Goal: Task Accomplishment & Management: Complete application form

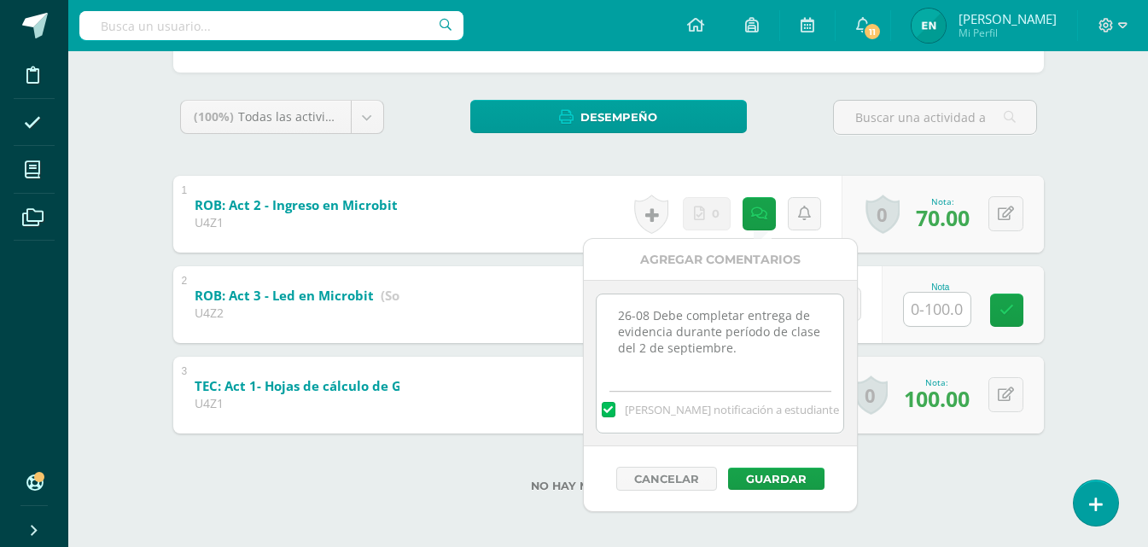
scroll to position [250, 0]
click at [773, 347] on textarea "26-08 Debe completar entrega de evidencia durante período de clase del 2 de sep…" at bounding box center [720, 337] width 247 height 85
type textarea "26-08 Debe completar entrega de evidencia durante período de clase del 2 de sep…"
click at [697, 484] on button "Cancelar" at bounding box center [666, 479] width 101 height 24
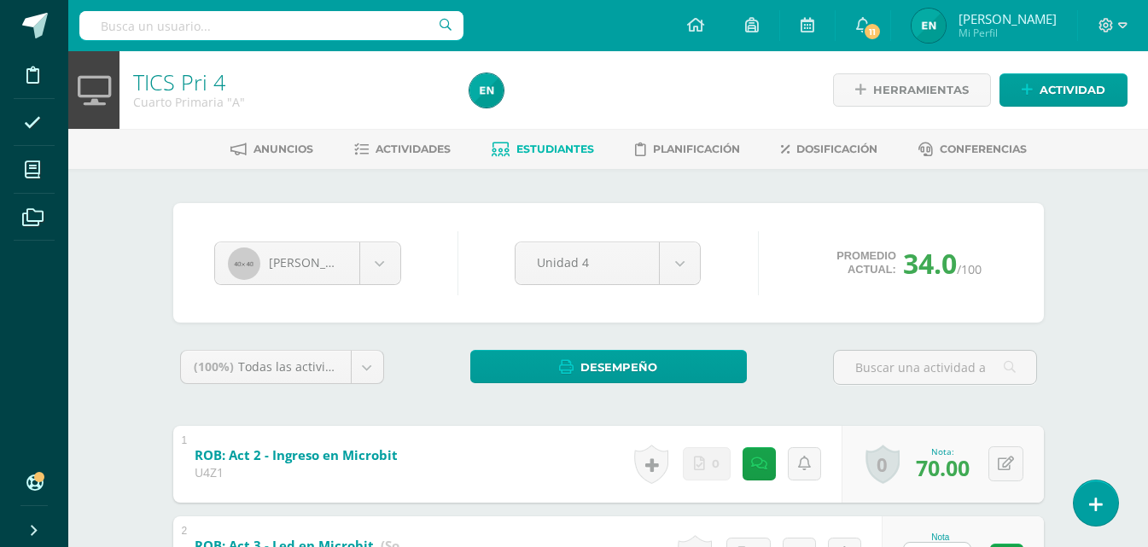
scroll to position [85, 0]
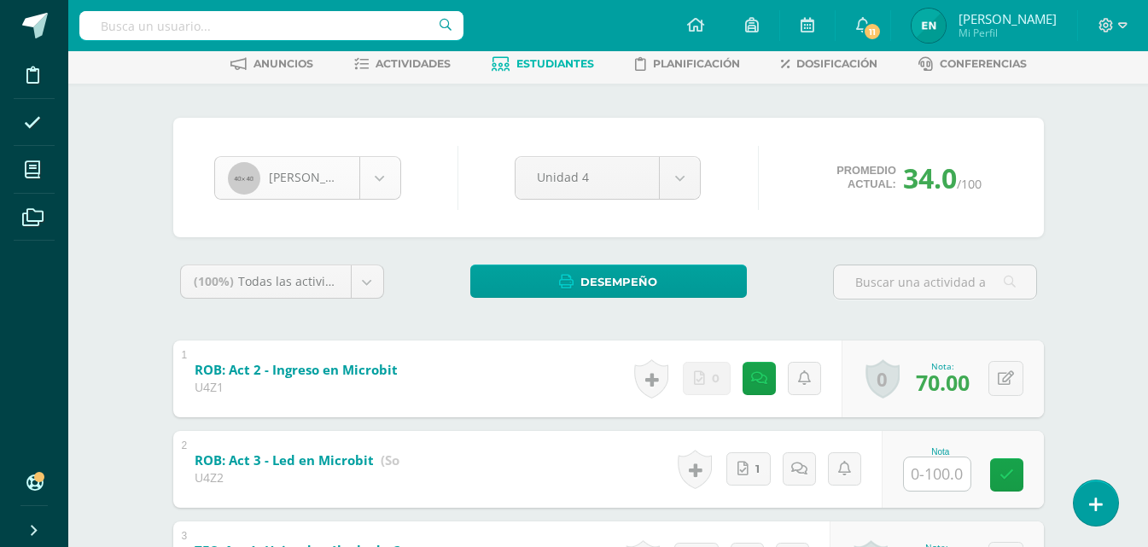
click at [379, 178] on body "Disciplina Asistencia Mis cursos Archivos Soporte Ayuda Reportar un problema Ce…" at bounding box center [574, 313] width 1148 height 797
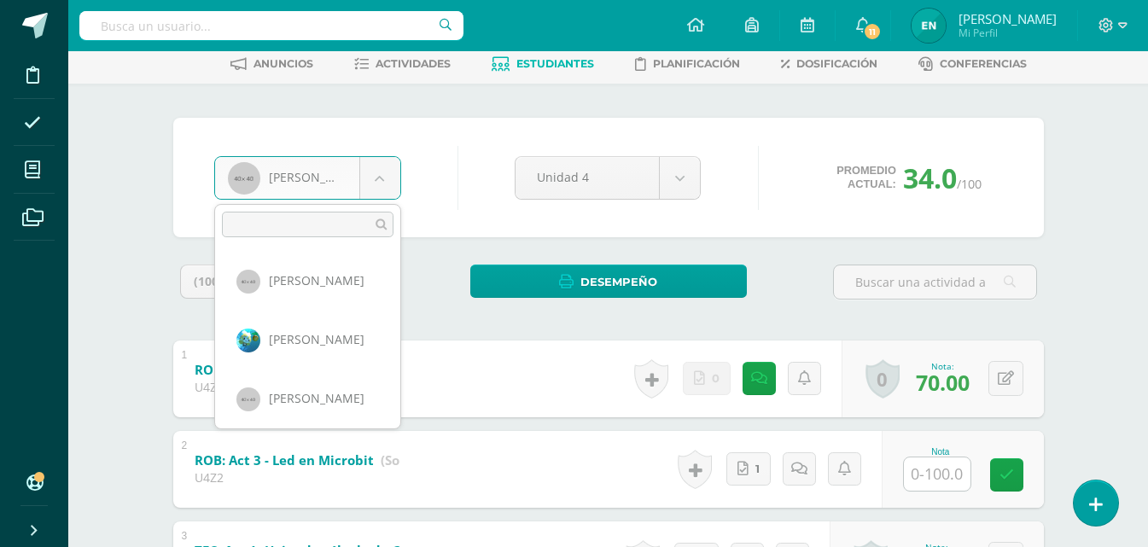
scroll to position [235, 0]
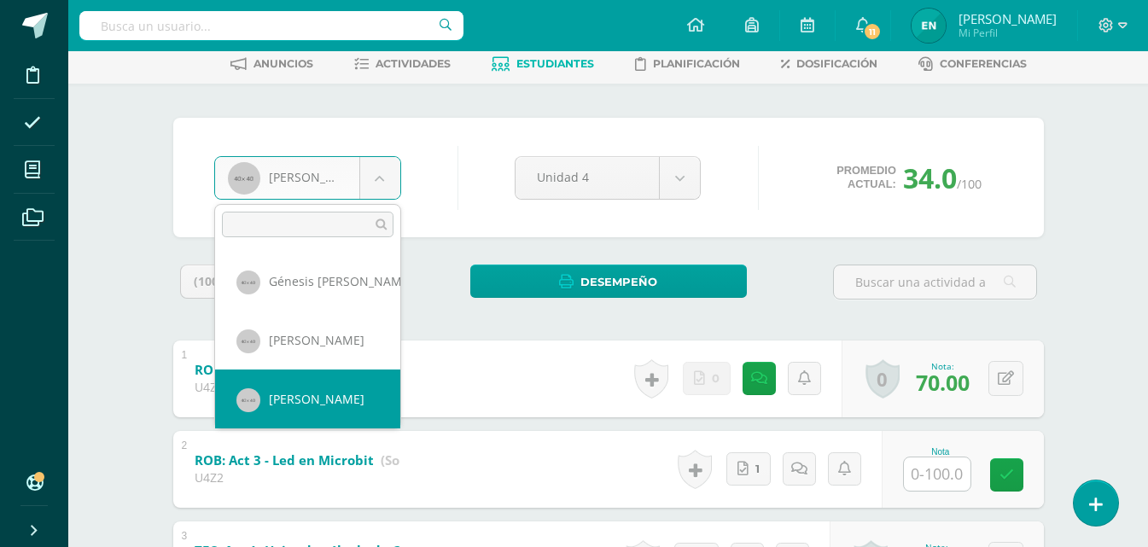
click at [379, 178] on body "Disciplina Asistencia Mis cursos Archivos Soporte Ayuda Reportar un problema Ce…" at bounding box center [574, 313] width 1148 height 797
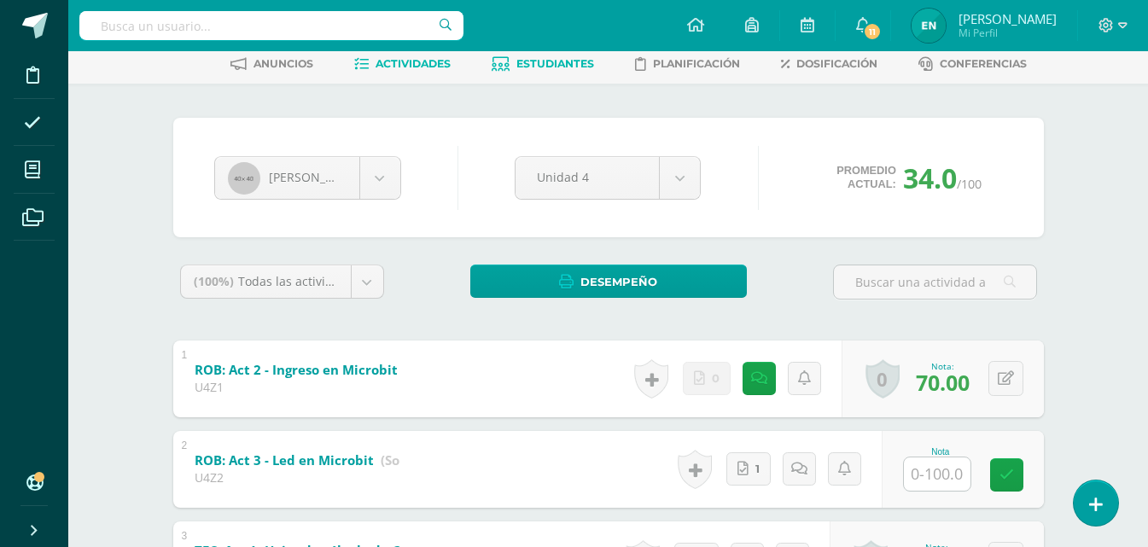
click at [376, 69] on span "Actividades" at bounding box center [413, 63] width 75 height 13
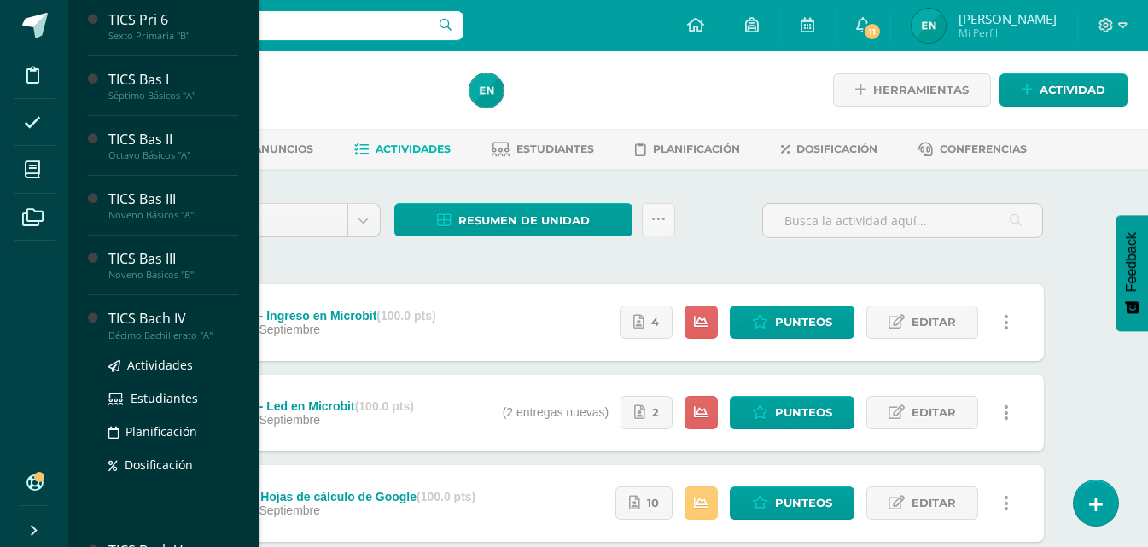
scroll to position [522, 0]
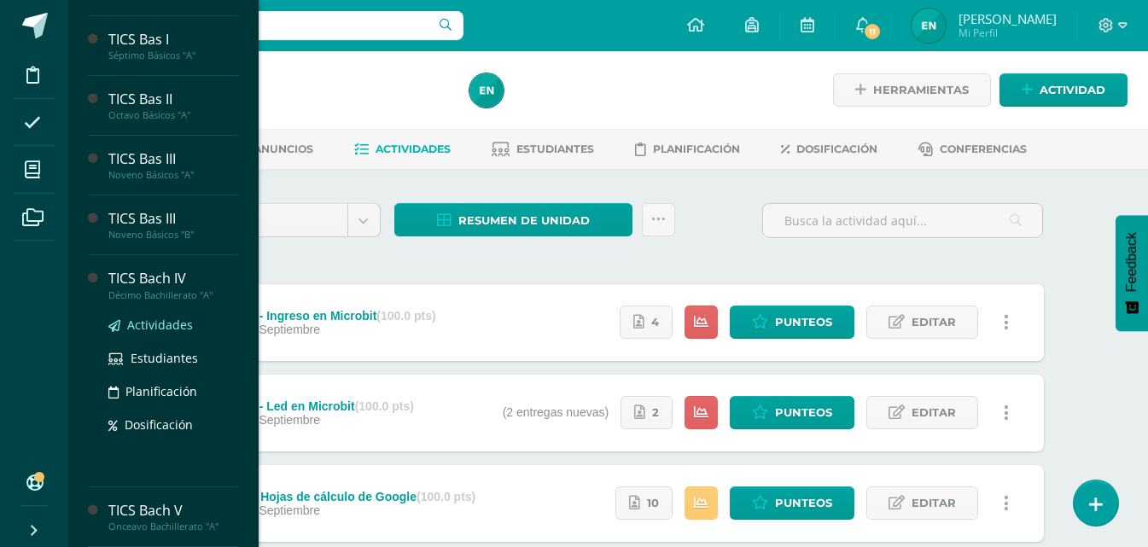
click at [160, 324] on span "Actividades" at bounding box center [160, 325] width 66 height 16
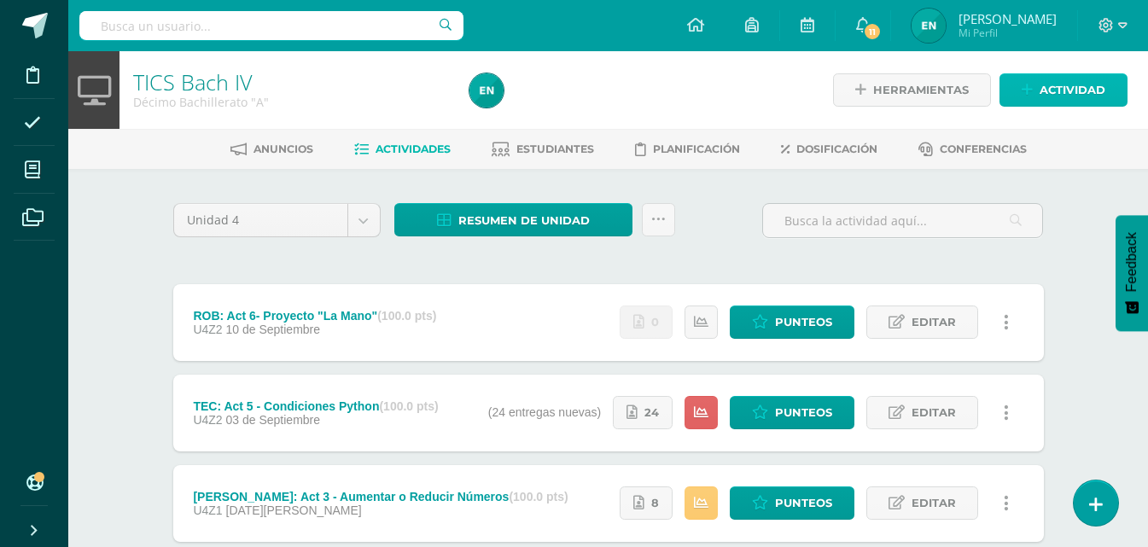
click at [1049, 105] on span "Actividad" at bounding box center [1073, 90] width 66 height 32
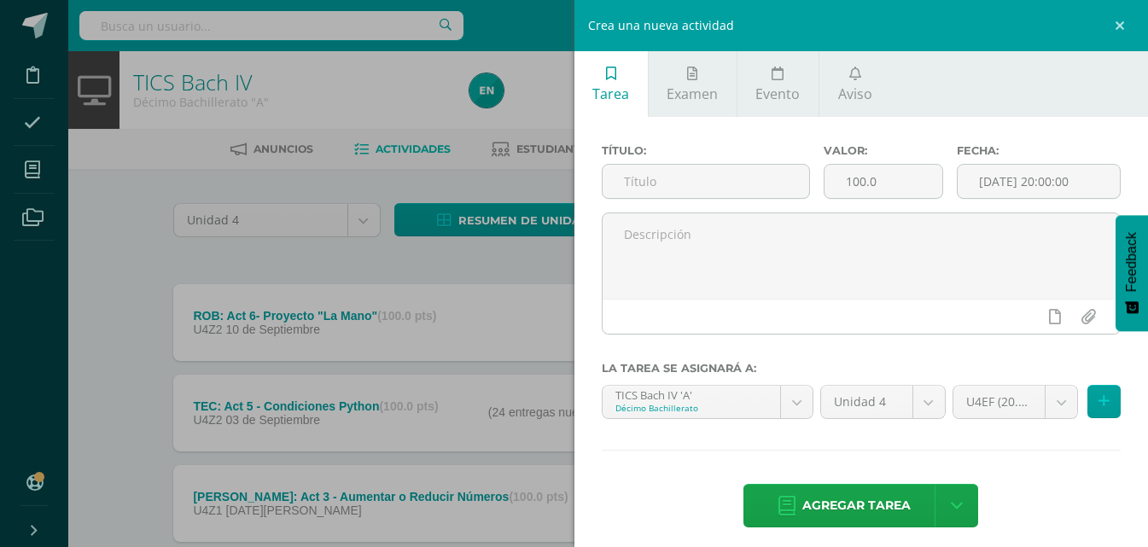
click at [666, 202] on div "Título:" at bounding box center [706, 178] width 222 height 68
click at [663, 186] on input "text" at bounding box center [706, 181] width 207 height 33
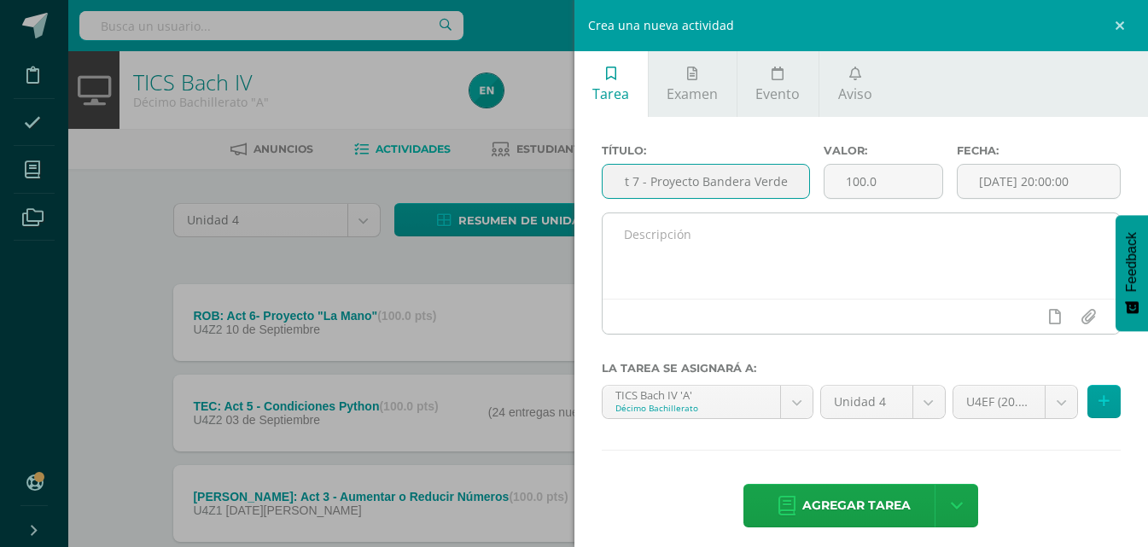
type input "TEC: Act 7 - Proyecto Bandera Verde"
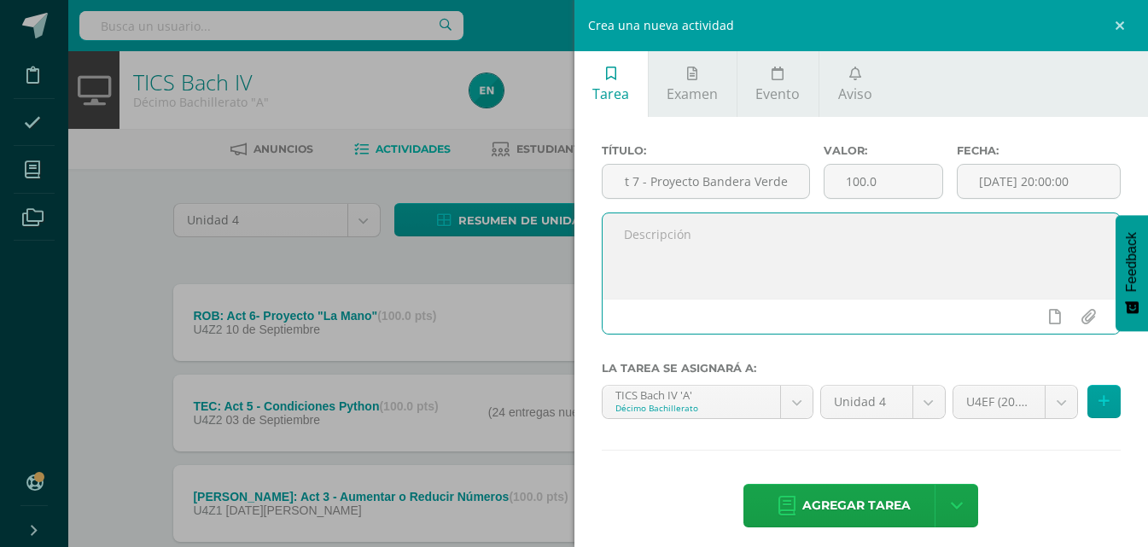
click at [719, 260] on textarea at bounding box center [862, 255] width 518 height 85
paste textarea "10-09 Ausente"
type textarea "10-09 Ausente"
drag, startPoint x: 738, startPoint y: 230, endPoint x: 604, endPoint y: 223, distance: 133.3
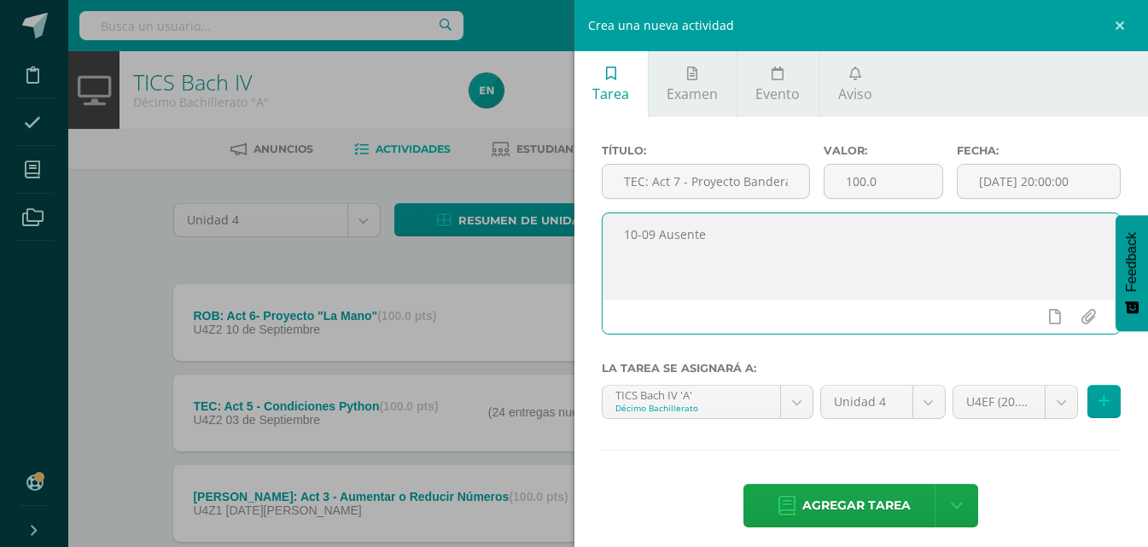
click at [604, 223] on textarea "10-09 Ausente" at bounding box center [862, 255] width 518 height 85
paste textarea ""Hagan todo lo que hagan, trabajen de buena gana, como para el Señor y no como …"
paste textarea "Colosenses 3:23:"
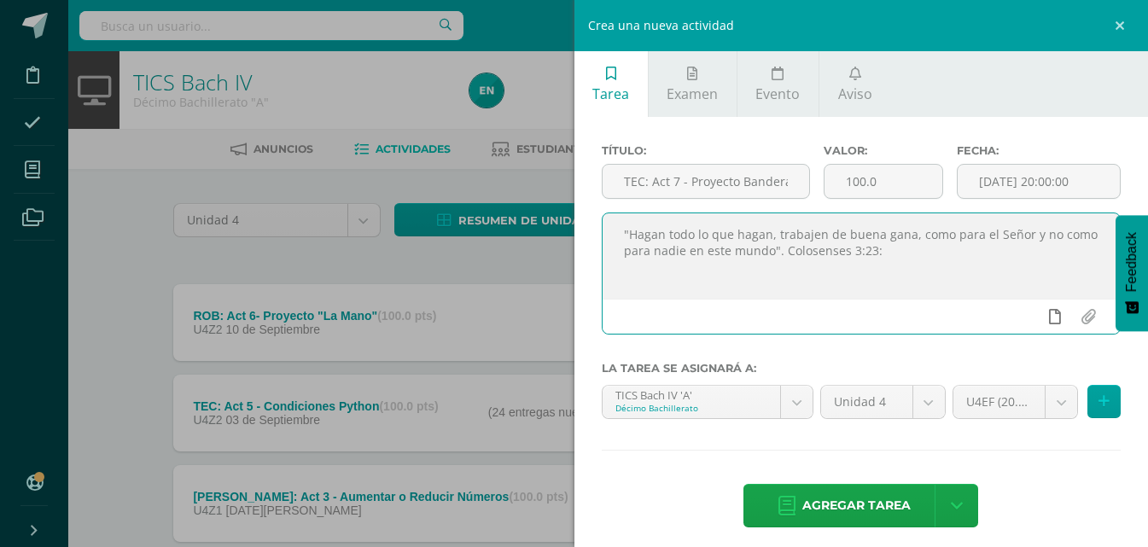
click at [1049, 319] on icon at bounding box center [1055, 316] width 12 height 15
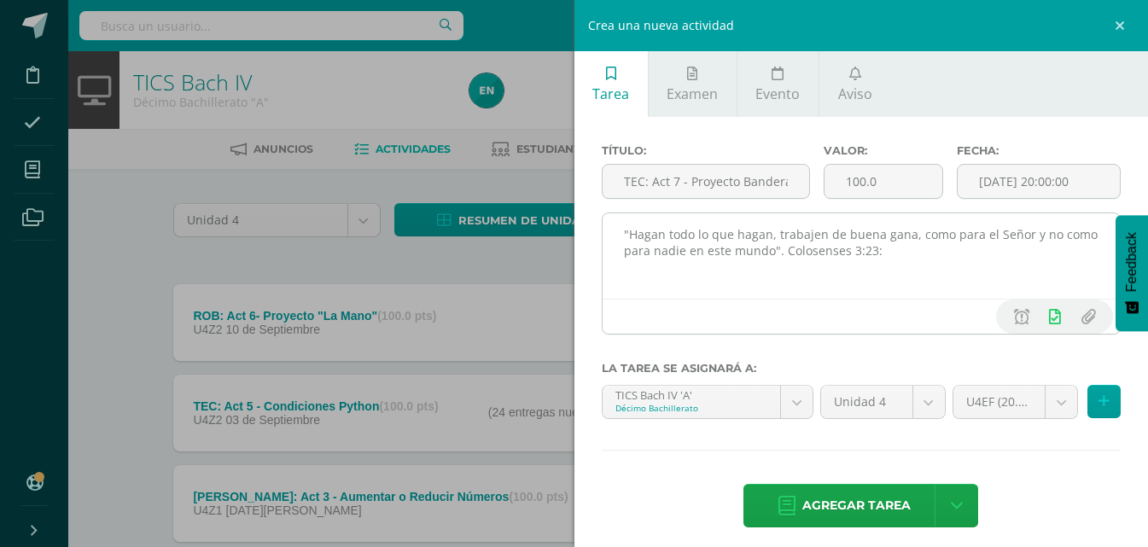
click at [917, 251] on textarea ""Hagan todo lo que hagan, trabajen de buena gana, como para el Señor y no como …" at bounding box center [862, 255] width 518 height 85
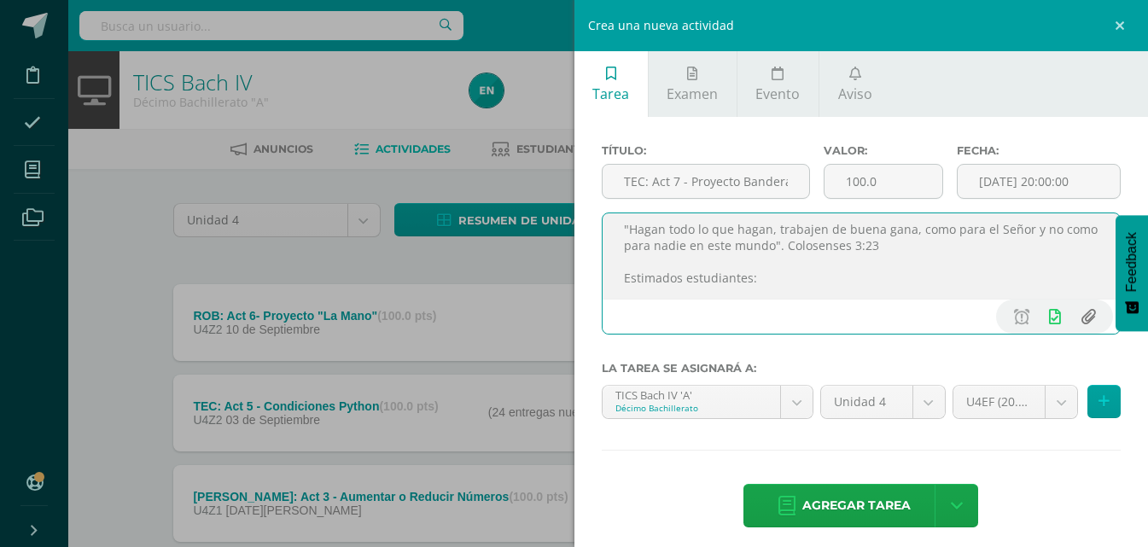
scroll to position [25, 0]
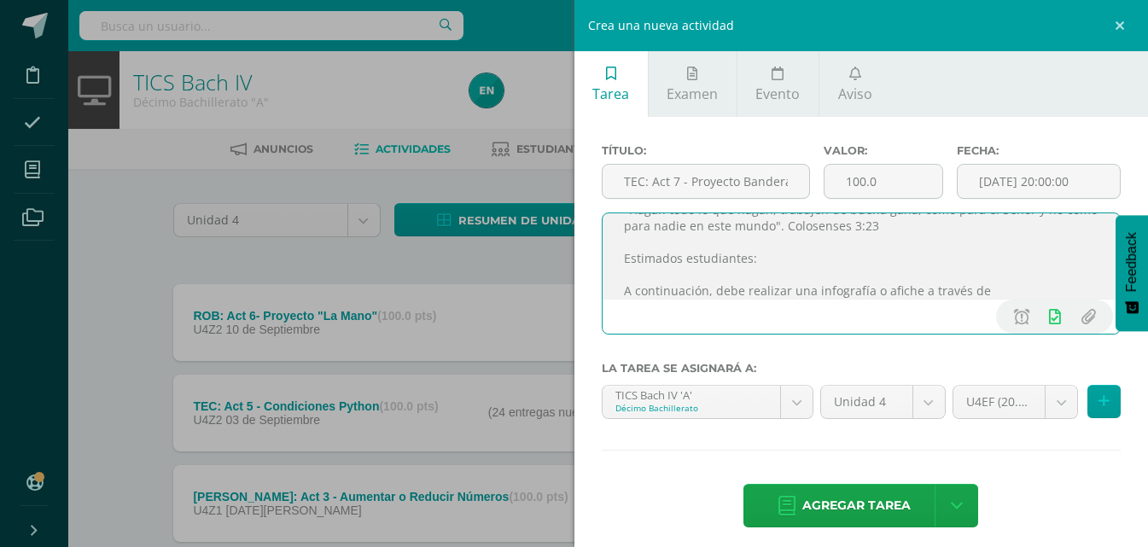
paste textarea "https://www.canva.com/es_419/"
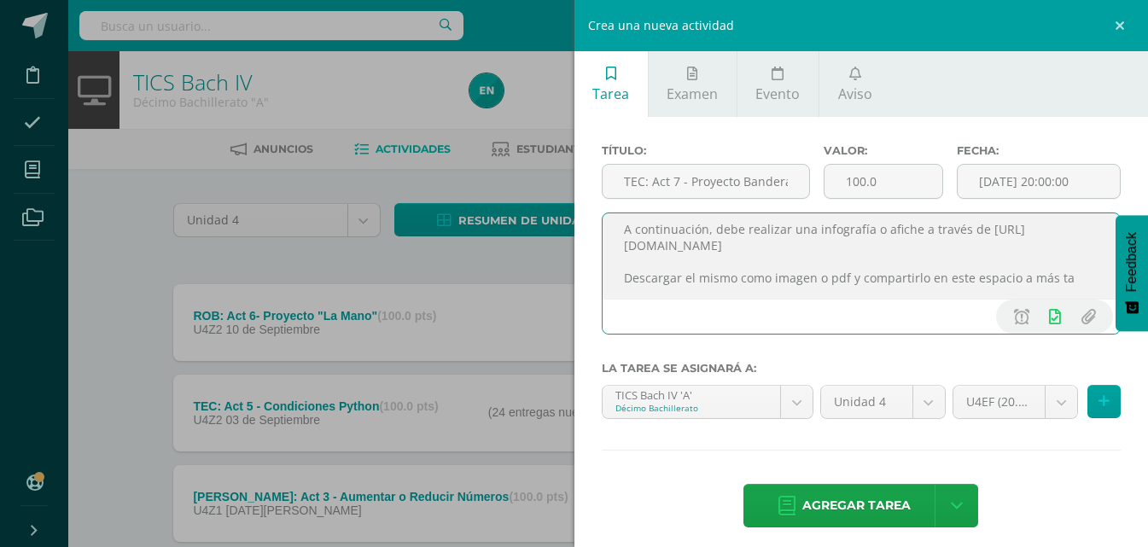
scroll to position [90, 0]
type textarea ""Hagan todo lo que hagan, trabajen de buena gana, como para el Señor y no como …"
click at [1050, 402] on body "Disciplina Asistencia Mis cursos Archivos Soporte Ayuda Reportar un problema Ce…" at bounding box center [574, 463] width 1148 height 927
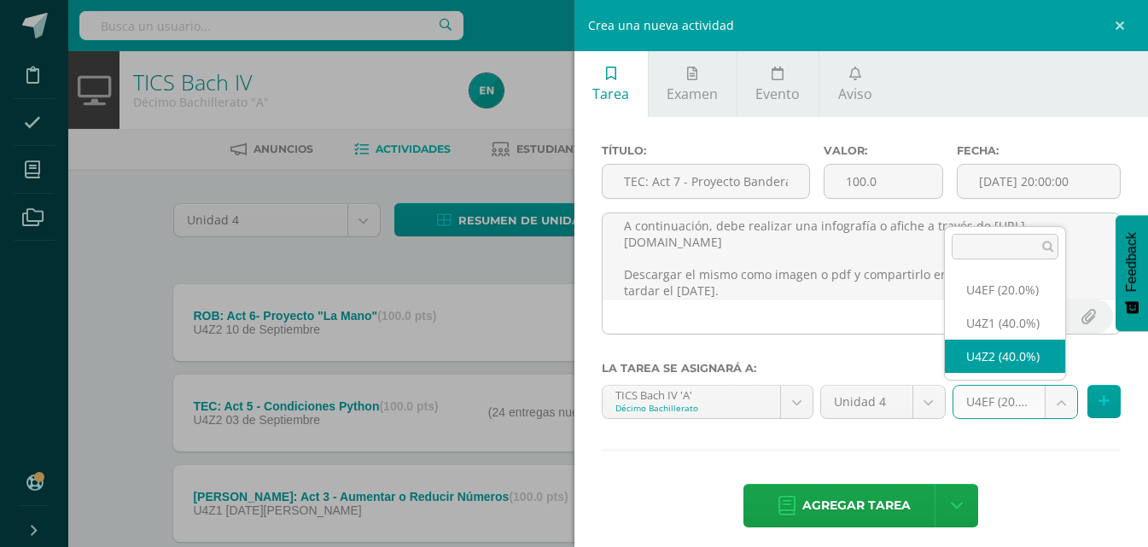
select select "31172"
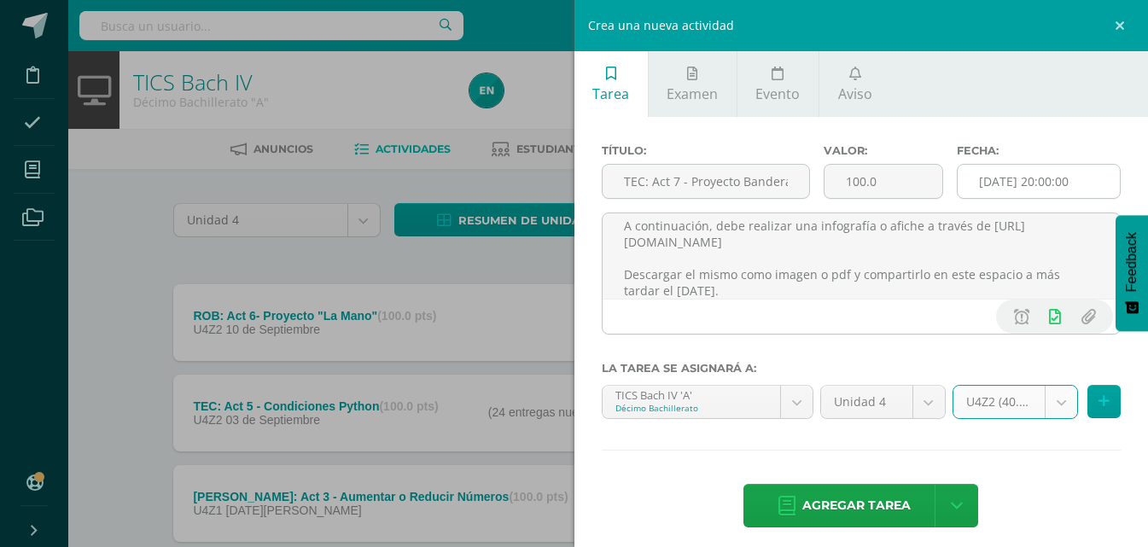
click at [1022, 178] on input "[DATE] 20:00:00" at bounding box center [1039, 181] width 162 height 33
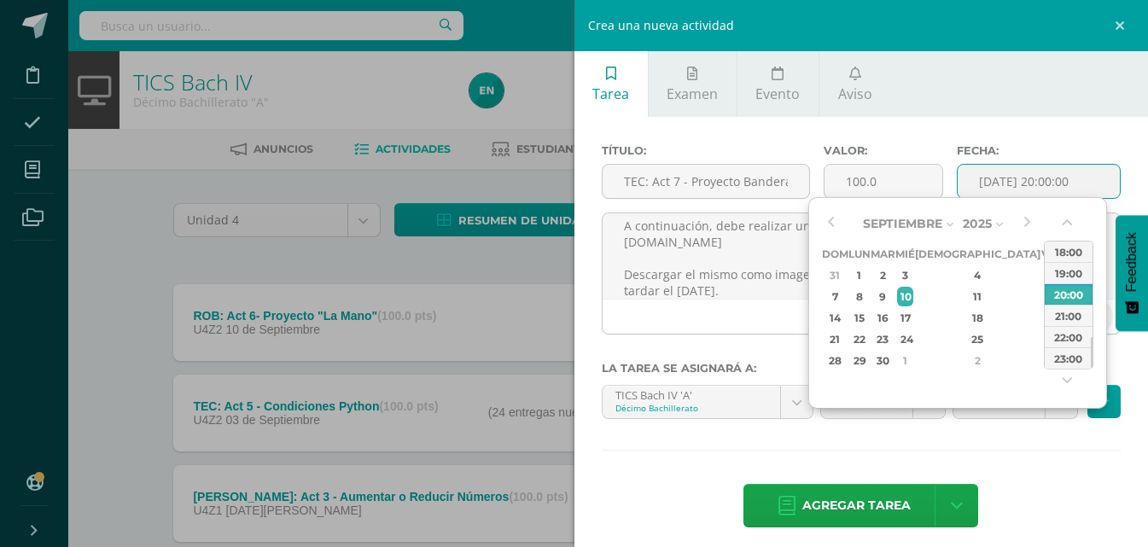
click at [1062, 296] on div "13" at bounding box center [1071, 297] width 18 height 20
click at [1062, 355] on div "23:00" at bounding box center [1069, 357] width 48 height 21
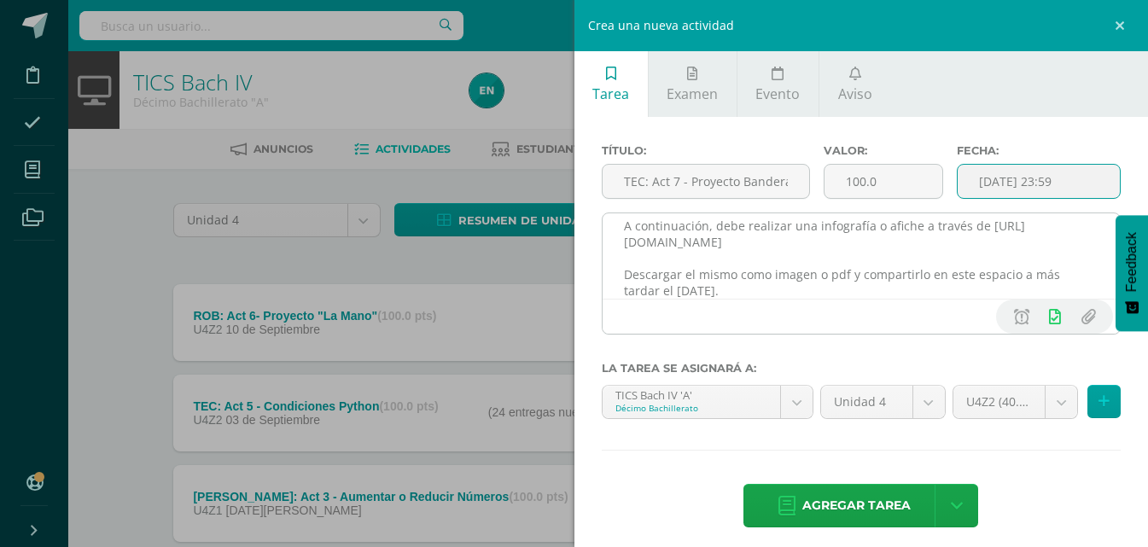
type input "2025-09-13 23:59"
click at [858, 287] on textarea ""Hagan todo lo que hagan, trabajen de buena gana, como para el Señor y no como …" at bounding box center [862, 255] width 518 height 85
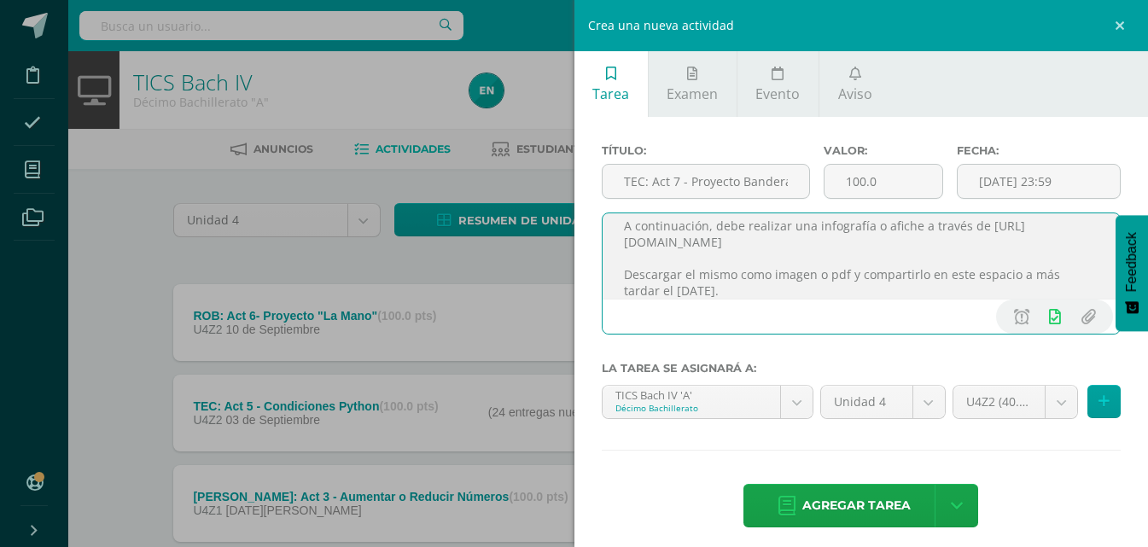
click at [840, 238] on textarea ""Hagan todo lo que hagan, trabajen de buena gana, como para el Señor y no como …" at bounding box center [862, 255] width 518 height 85
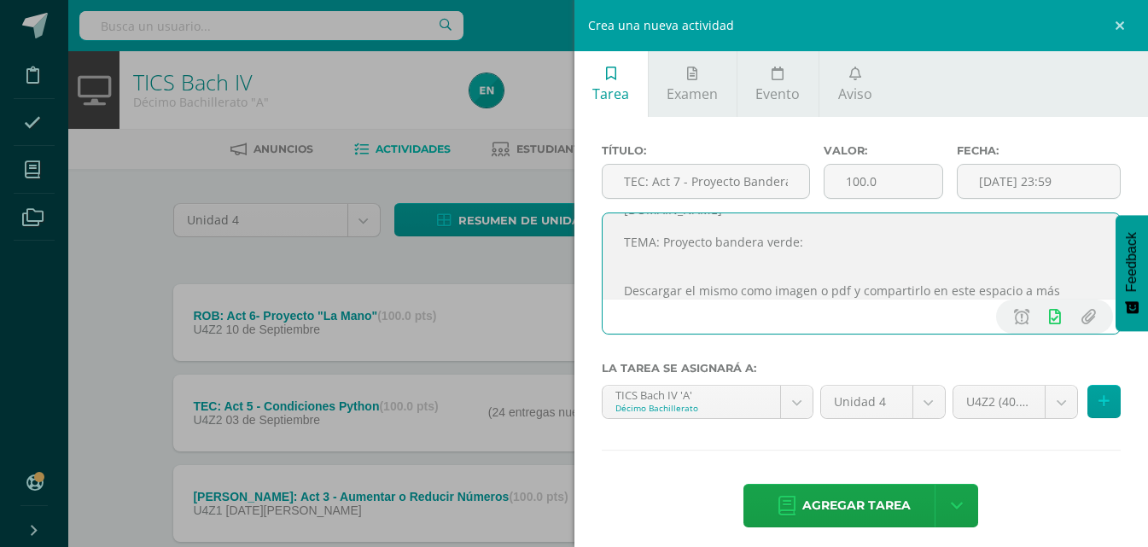
scroll to position [138, 0]
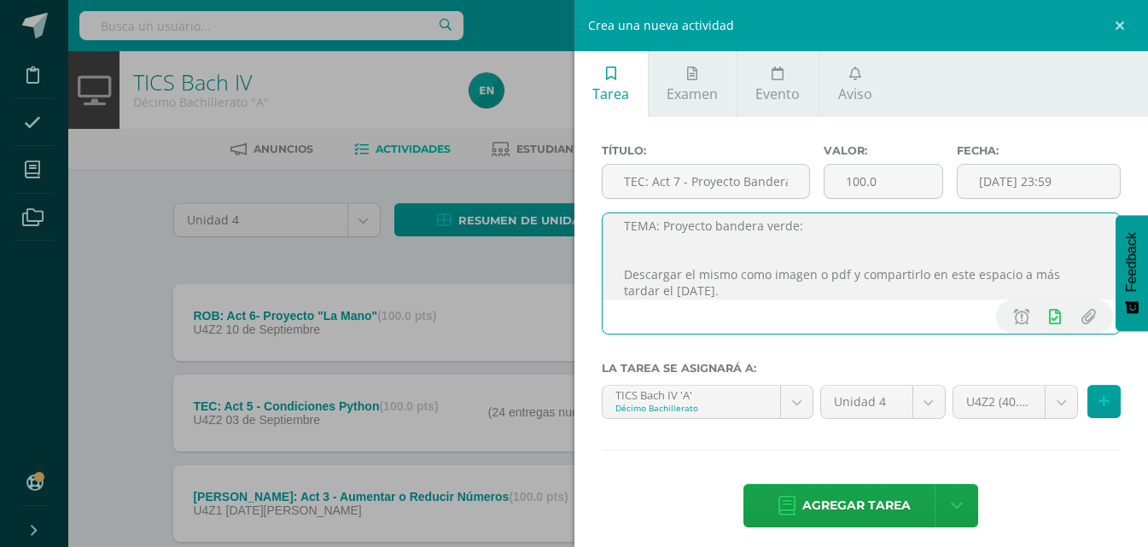
paste textarea "1. Manejo de residuos y desechos sólidos con el nivel básico: con el profesor H…"
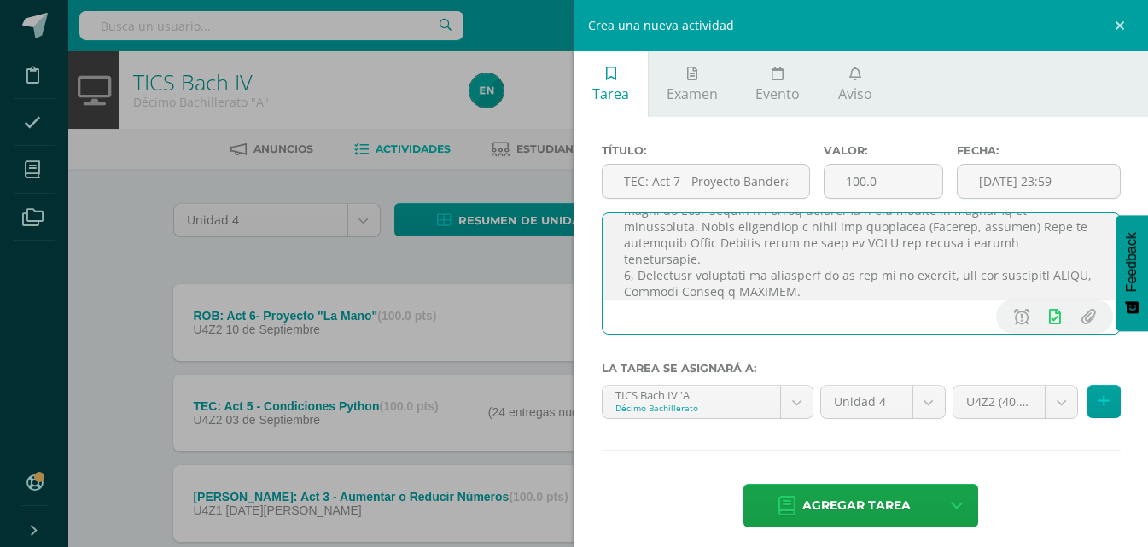
scroll to position [133, 0]
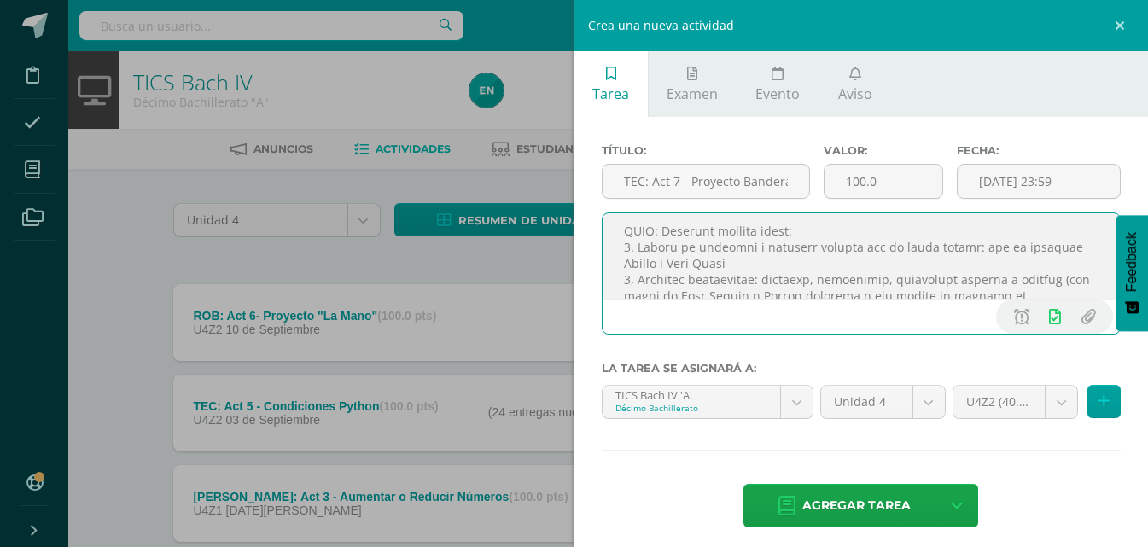
drag, startPoint x: 770, startPoint y: 261, endPoint x: 827, endPoint y: 249, distance: 58.4
click at [827, 249] on textarea at bounding box center [862, 255] width 518 height 85
click at [872, 251] on textarea at bounding box center [862, 255] width 518 height 85
click at [863, 257] on textarea at bounding box center [862, 255] width 518 height 85
click at [863, 251] on textarea at bounding box center [862, 255] width 518 height 85
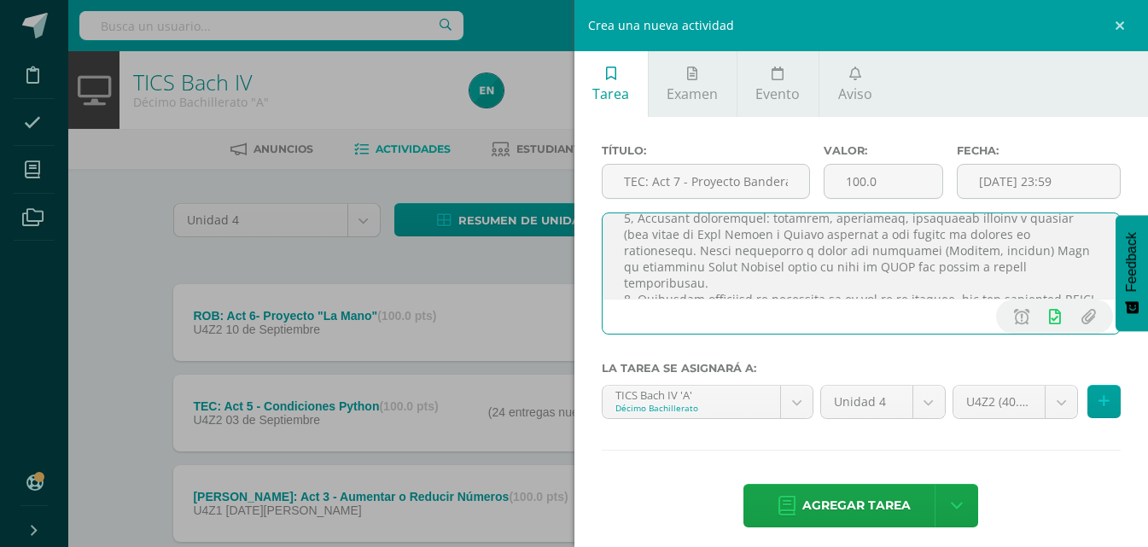
scroll to position [180, 0]
drag, startPoint x: 634, startPoint y: 260, endPoint x: 991, endPoint y: 281, distance: 357.4
click at [991, 281] on textarea at bounding box center [862, 255] width 518 height 85
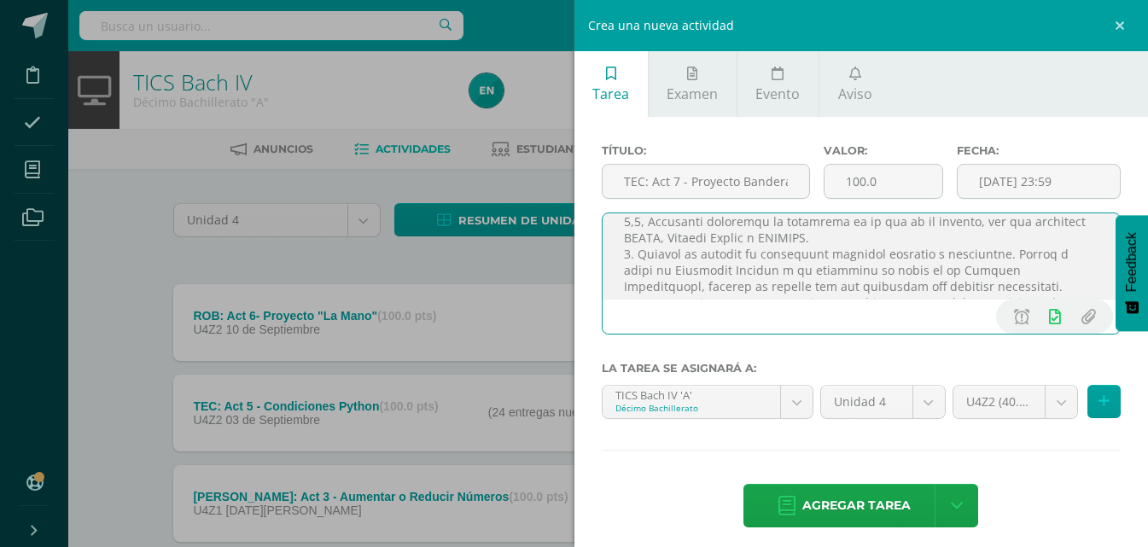
scroll to position [159, 0]
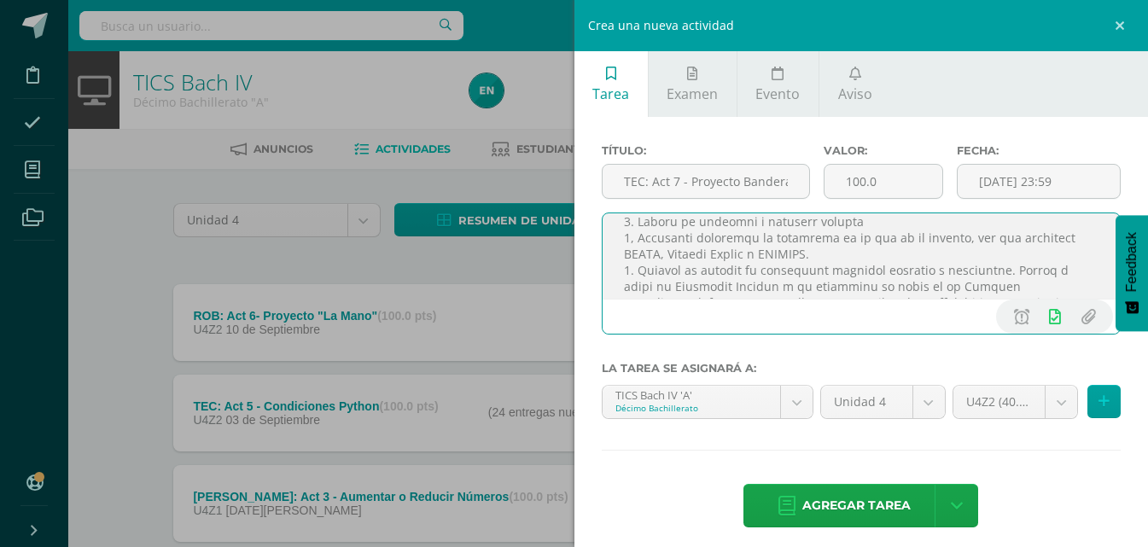
drag, startPoint x: 843, startPoint y: 252, endPoint x: 764, endPoint y: 242, distance: 79.2
click at [764, 242] on textarea at bounding box center [862, 255] width 518 height 85
drag, startPoint x: 1028, startPoint y: 285, endPoint x: 1008, endPoint y: 256, distance: 35.0
click at [1008, 256] on textarea at bounding box center [862, 255] width 518 height 85
drag, startPoint x: 744, startPoint y: 256, endPoint x: 826, endPoint y: 251, distance: 82.1
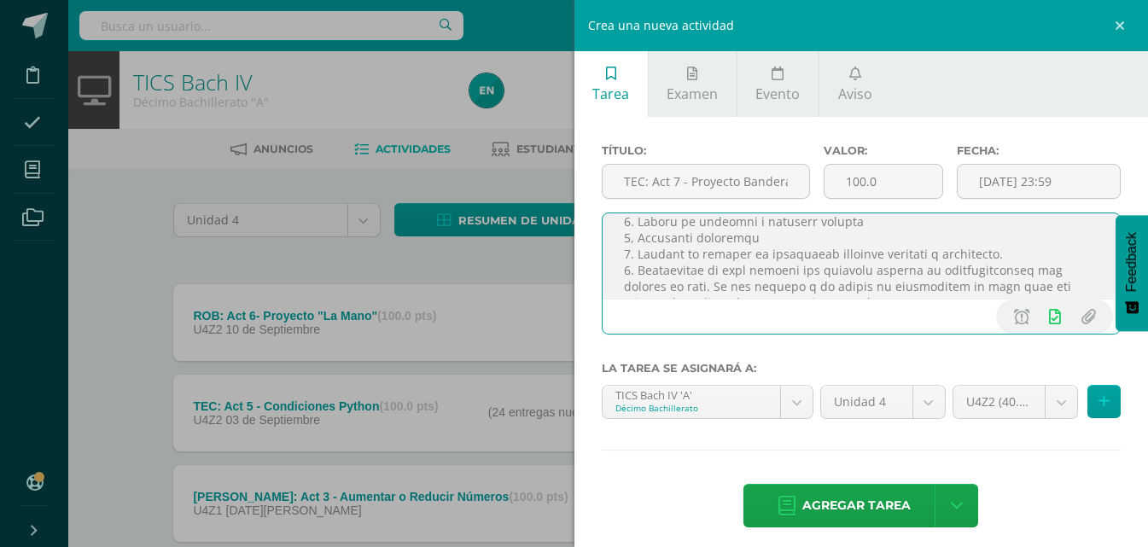
click at [826, 251] on textarea at bounding box center [862, 255] width 518 height 85
click at [744, 251] on textarea at bounding box center [862, 255] width 518 height 85
click at [924, 258] on textarea at bounding box center [862, 255] width 518 height 85
drag, startPoint x: 759, startPoint y: 271, endPoint x: 888, endPoint y: 271, distance: 128.9
click at [888, 271] on textarea at bounding box center [862, 255] width 518 height 85
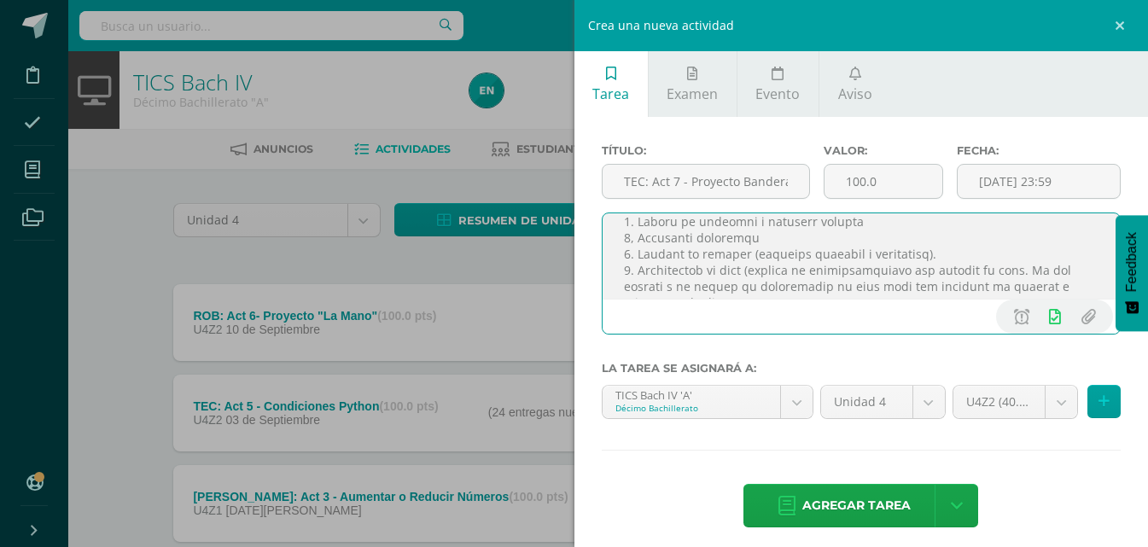
click at [1046, 271] on textarea at bounding box center [862, 255] width 518 height 85
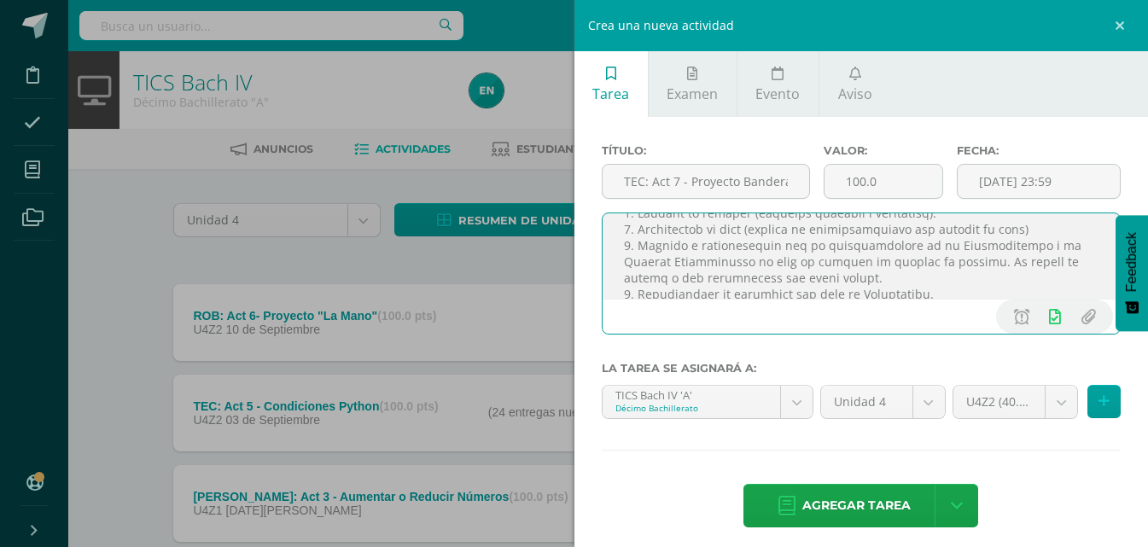
drag, startPoint x: 778, startPoint y: 275, endPoint x: 1031, endPoint y: 277, distance: 253.6
click at [1031, 277] on textarea at bounding box center [862, 255] width 518 height 85
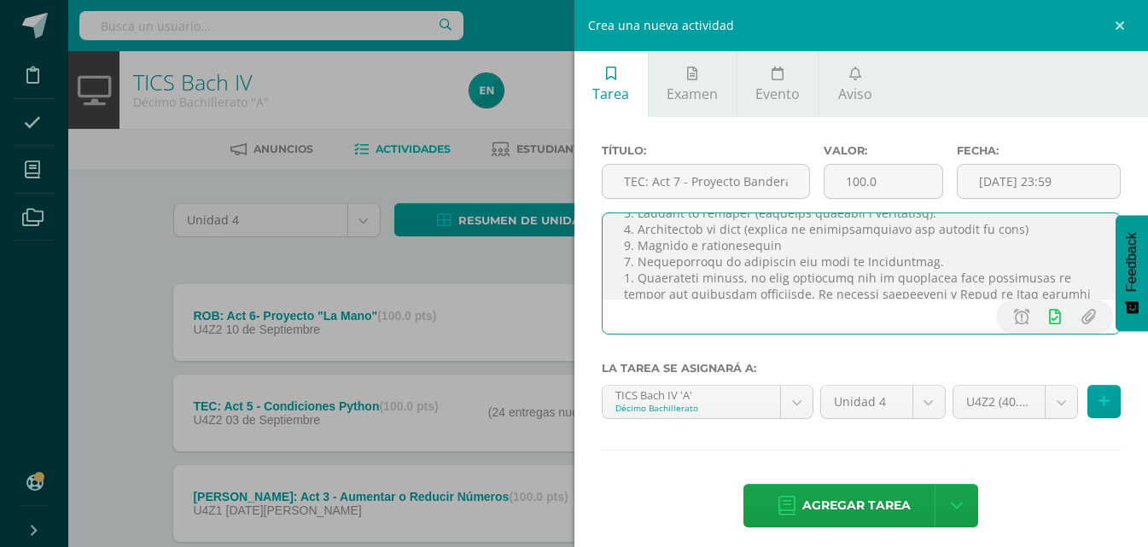
drag, startPoint x: 716, startPoint y: 259, endPoint x: 932, endPoint y: 254, distance: 216.0
click at [932, 254] on textarea at bounding box center [862, 255] width 518 height 85
click at [761, 279] on textarea at bounding box center [862, 255] width 518 height 85
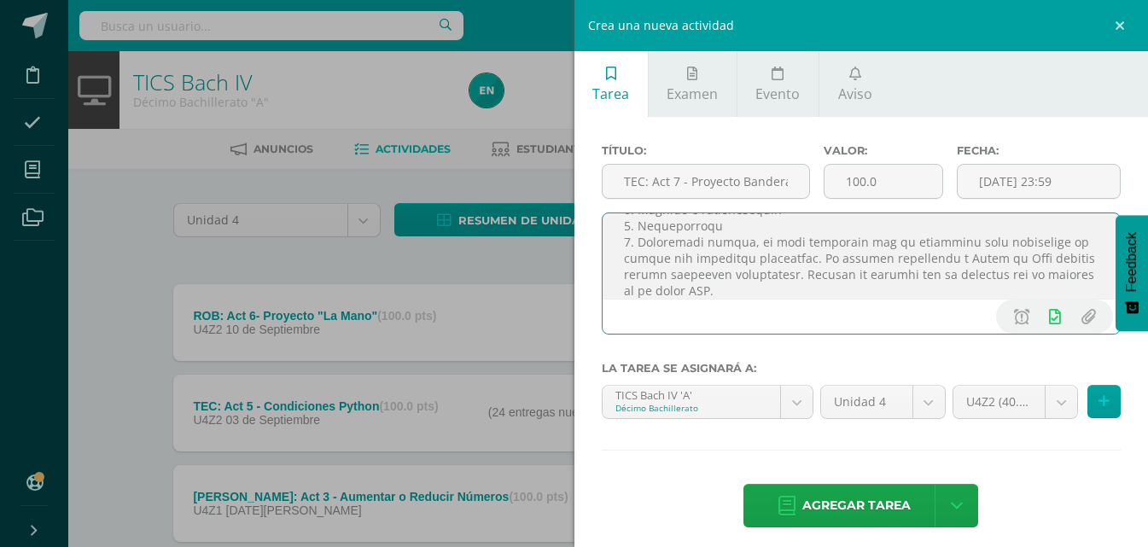
scroll to position [252, 0]
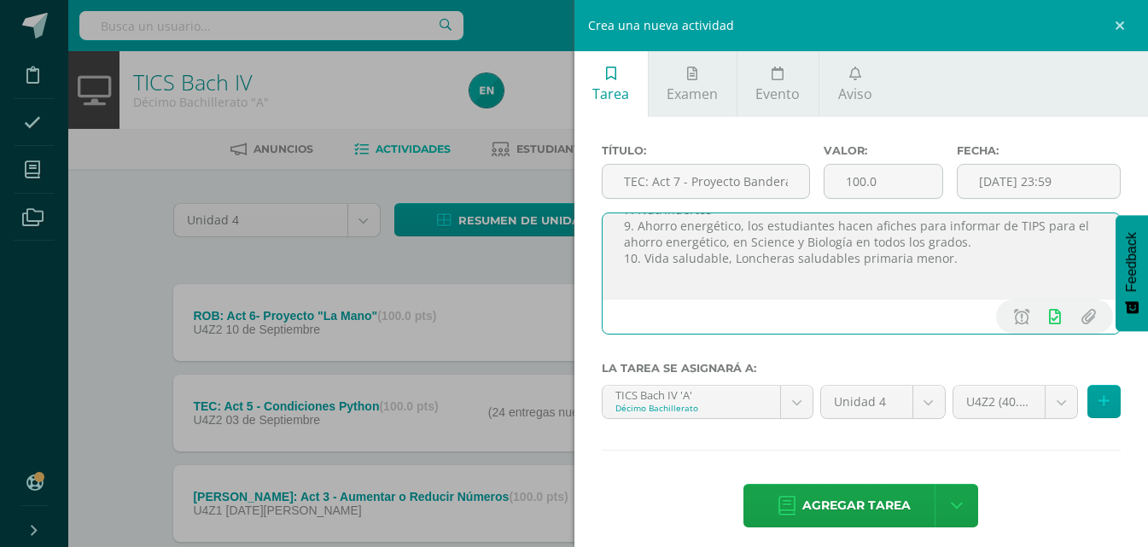
drag, startPoint x: 1027, startPoint y: 242, endPoint x: 1006, endPoint y: 247, distance: 21.1
click at [1006, 247] on textarea ""Hagan todo lo que hagan, trabajen de buena gana, como para el Señor y no como …" at bounding box center [862, 255] width 518 height 85
click at [750, 224] on textarea ""Hagan todo lo que hagan, trabajen de buena gana, como para el Señor y no como …" at bounding box center [862, 255] width 518 height 85
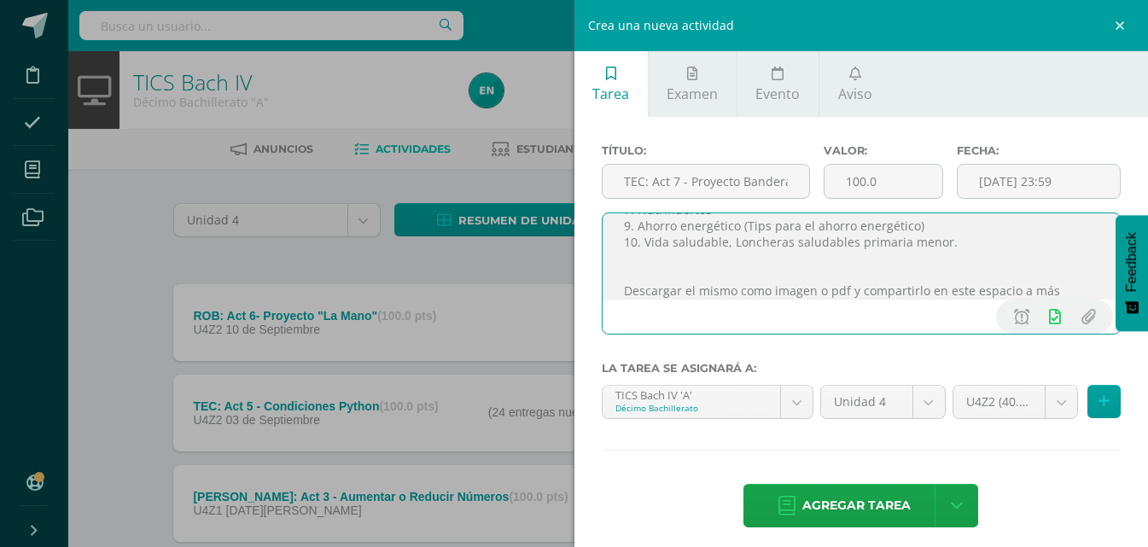
drag, startPoint x: 861, startPoint y: 240, endPoint x: 966, endPoint y: 238, distance: 105.0
click at [966, 238] on textarea ""Hagan todo lo que hagan, trabajen de buena gana, como para el Señor y no como …" at bounding box center [862, 255] width 518 height 85
click at [625, 273] on textarea ""Hagan todo lo que hagan, trabajen de buena gana, como para el Señor y no como …" at bounding box center [862, 255] width 518 height 85
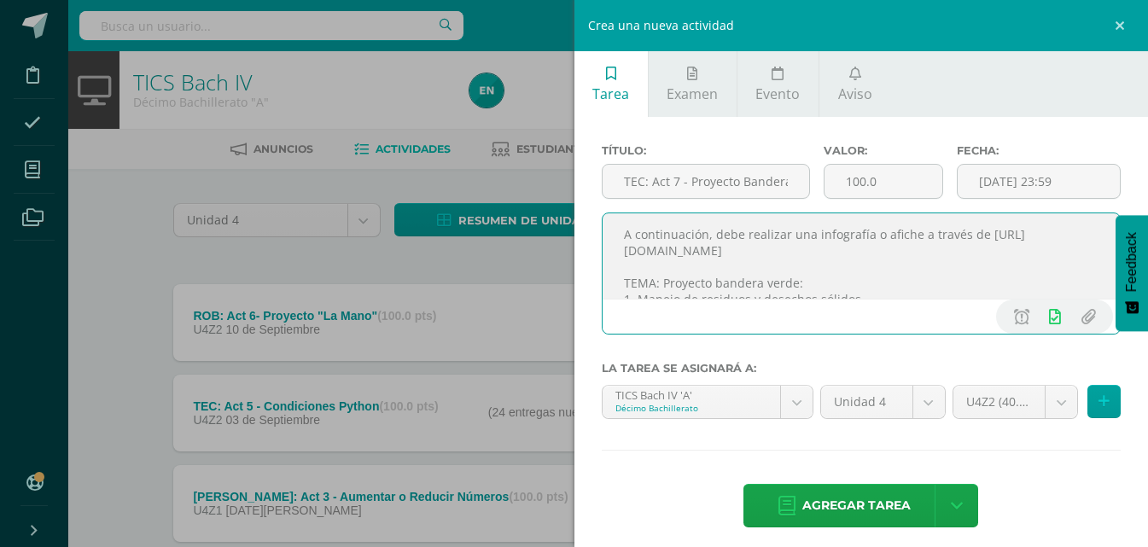
scroll to position [166, 0]
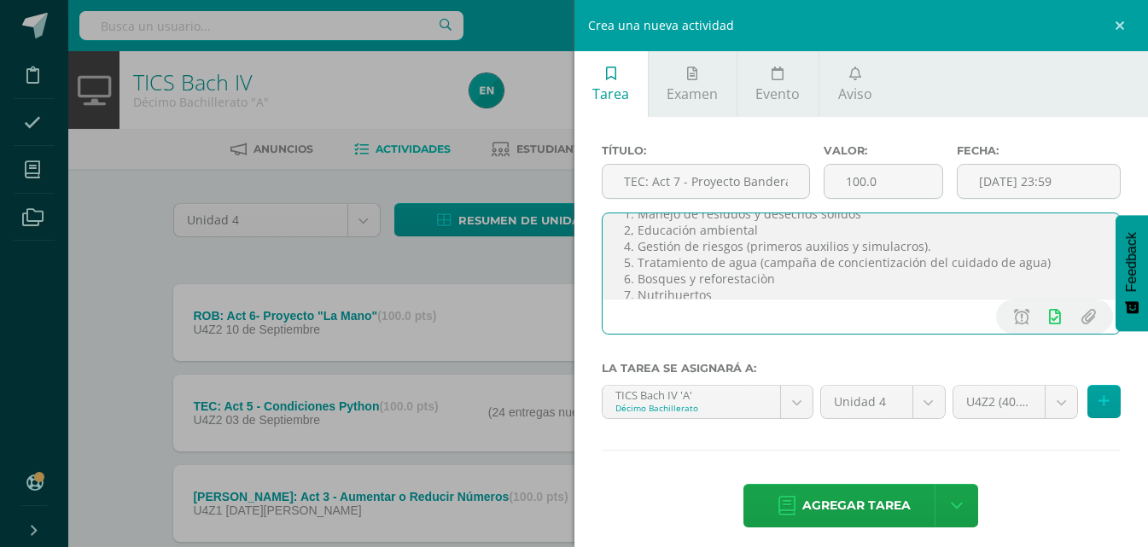
click at [632, 241] on textarea ""Hagan todo lo que hagan, trabajen de buena gana, como para el Señor y no como …" at bounding box center [862, 255] width 518 height 85
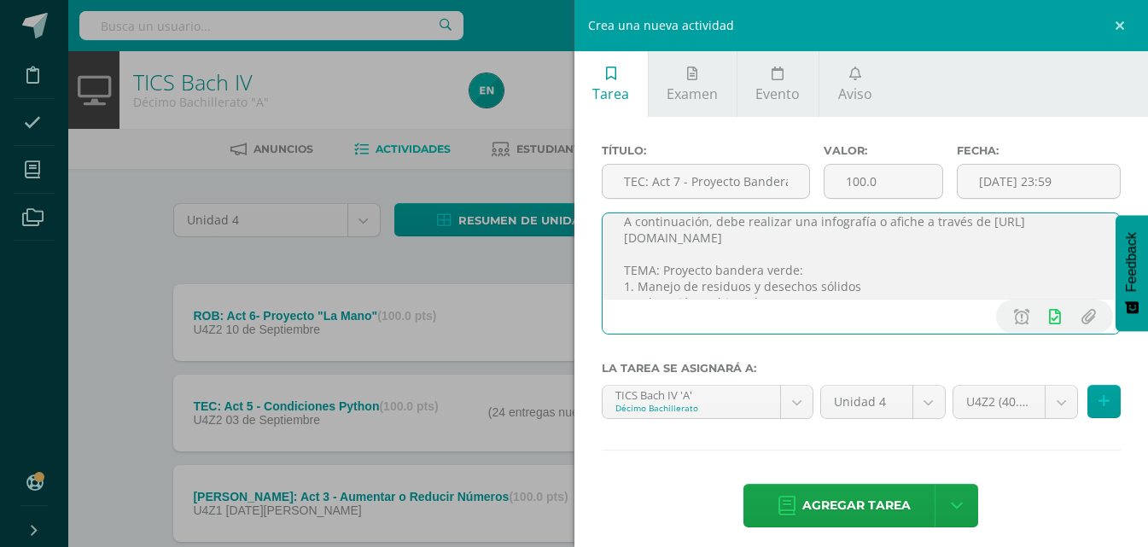
scroll to position [265, 0]
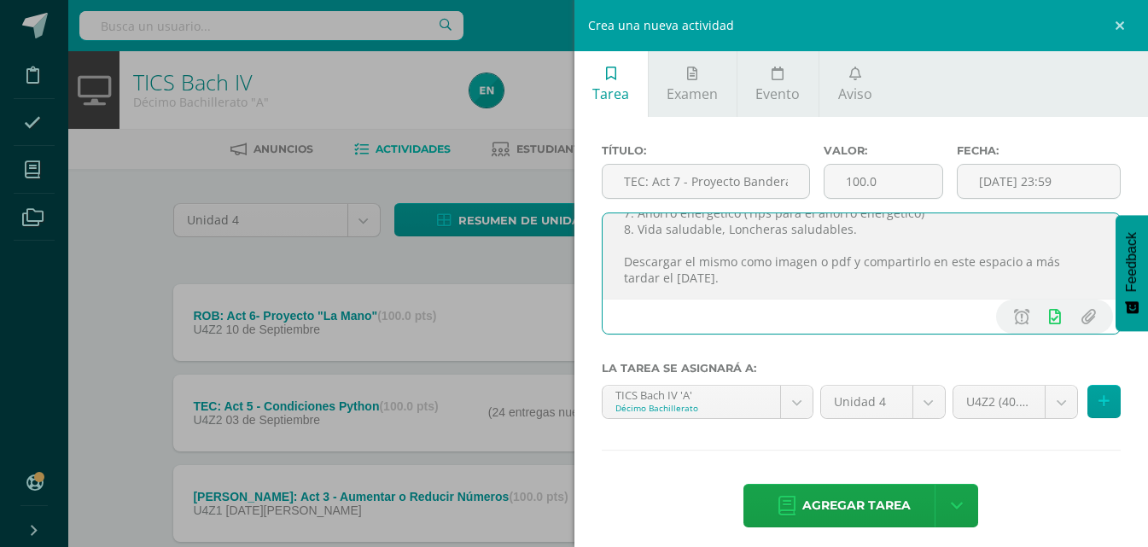
click at [872, 243] on textarea ""Hagan todo lo que hagan, trabajen de buena gana, como para el Señor y no como …" at bounding box center [862, 255] width 518 height 85
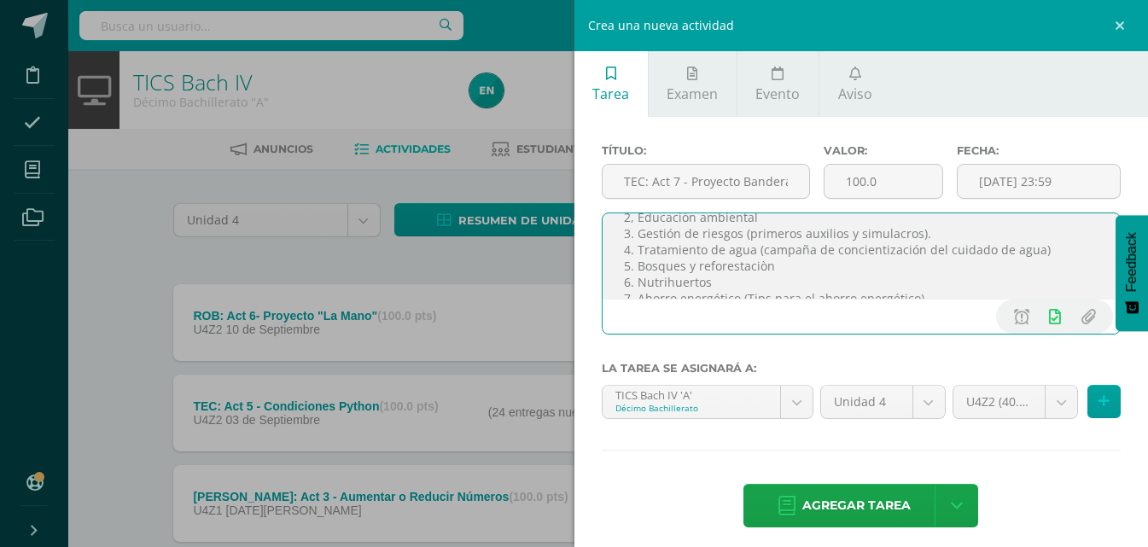
scroll to position [0, 0]
click at [624, 242] on textarea ""Hagan todo lo que hagan, trabajen de buena gana, como para el Señor y no como …" at bounding box center [862, 255] width 518 height 85
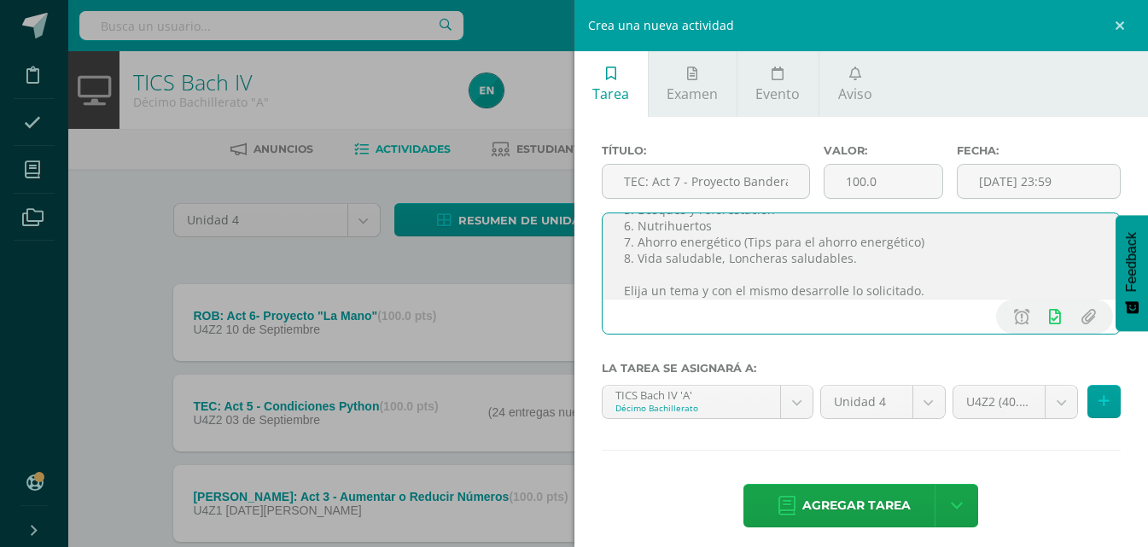
scroll to position [284, 0]
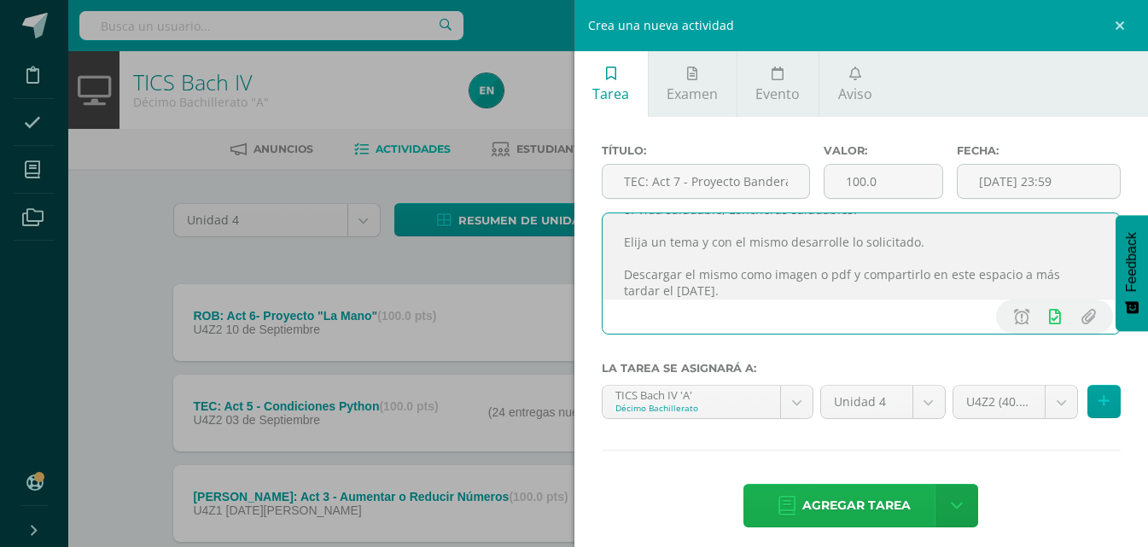
type textarea ""Hagan todo lo que hagan, trabajen de buena gana, como para el Señor y no como …"
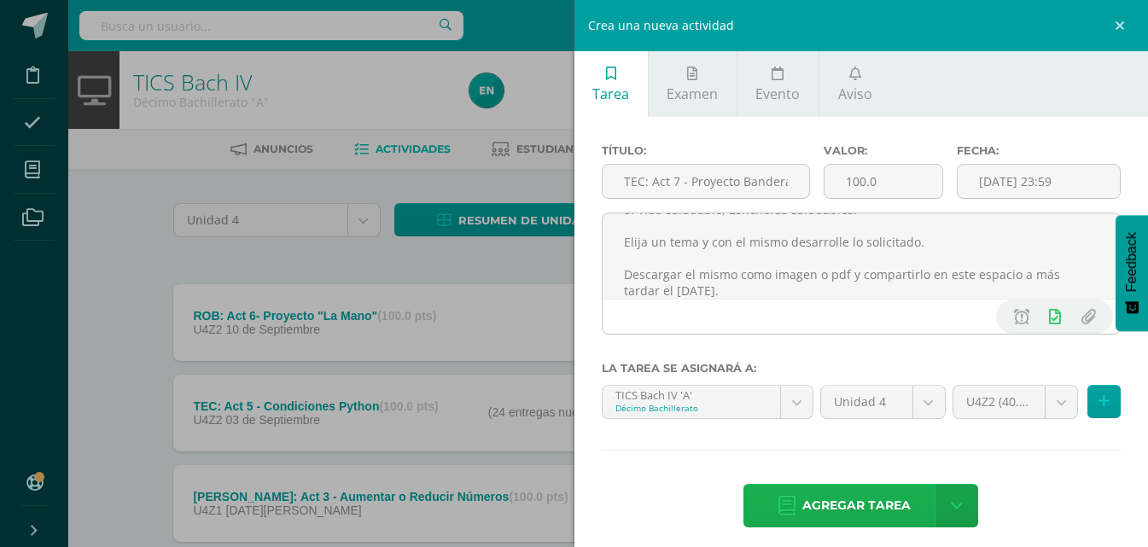
click at [884, 509] on span "Agregar tarea" at bounding box center [856, 506] width 108 height 42
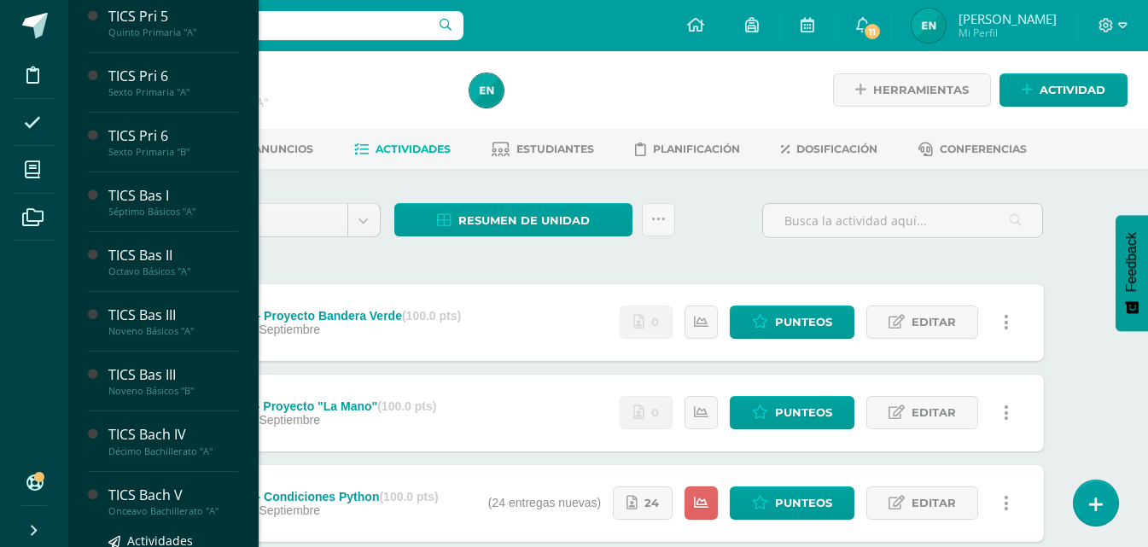
scroll to position [522, 0]
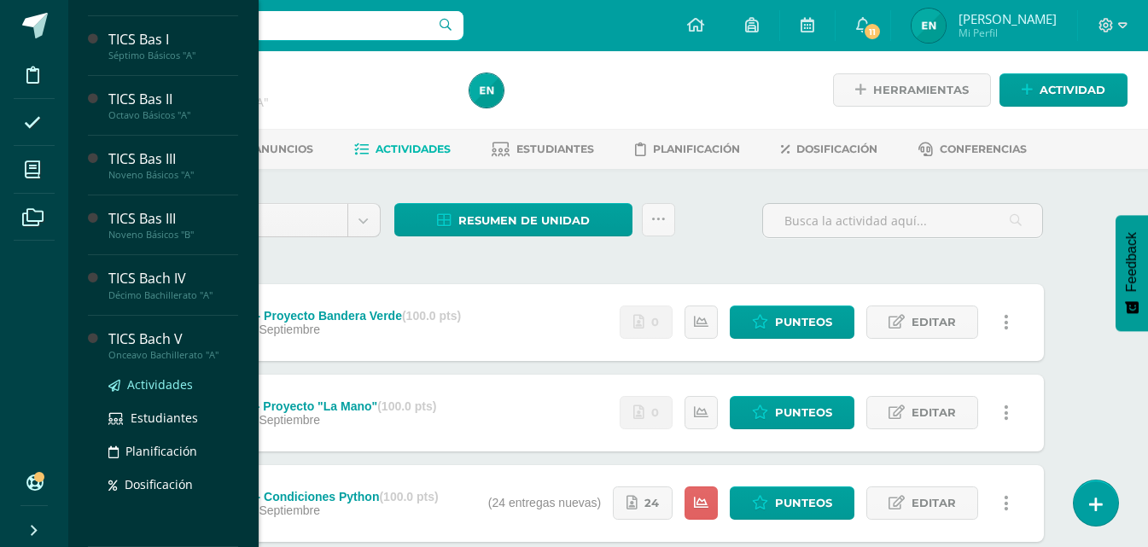
click at [166, 386] on span "Actividades" at bounding box center [160, 384] width 66 height 16
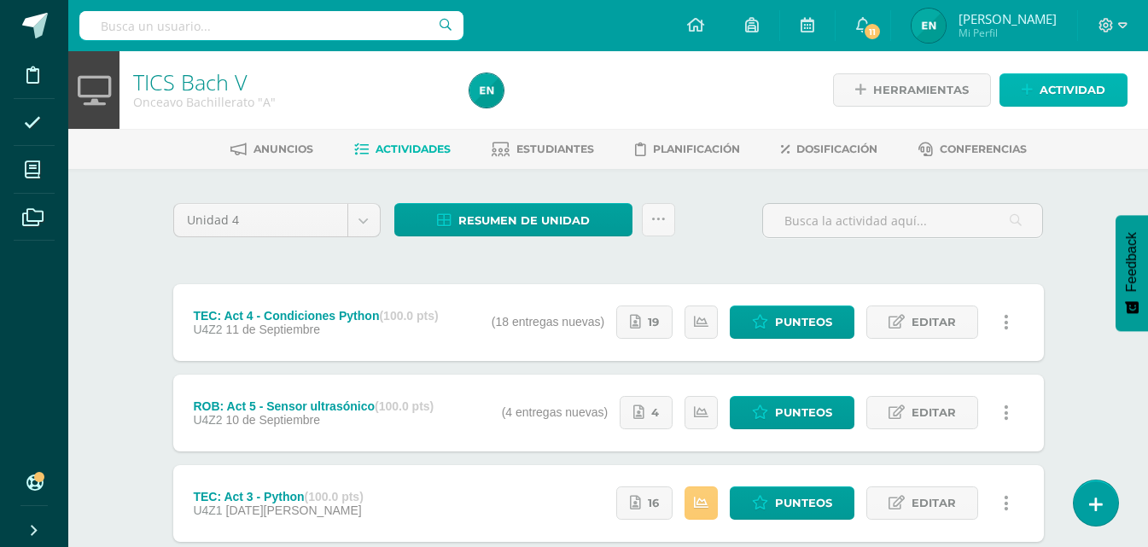
click at [1075, 105] on span "Actividad" at bounding box center [1073, 90] width 66 height 32
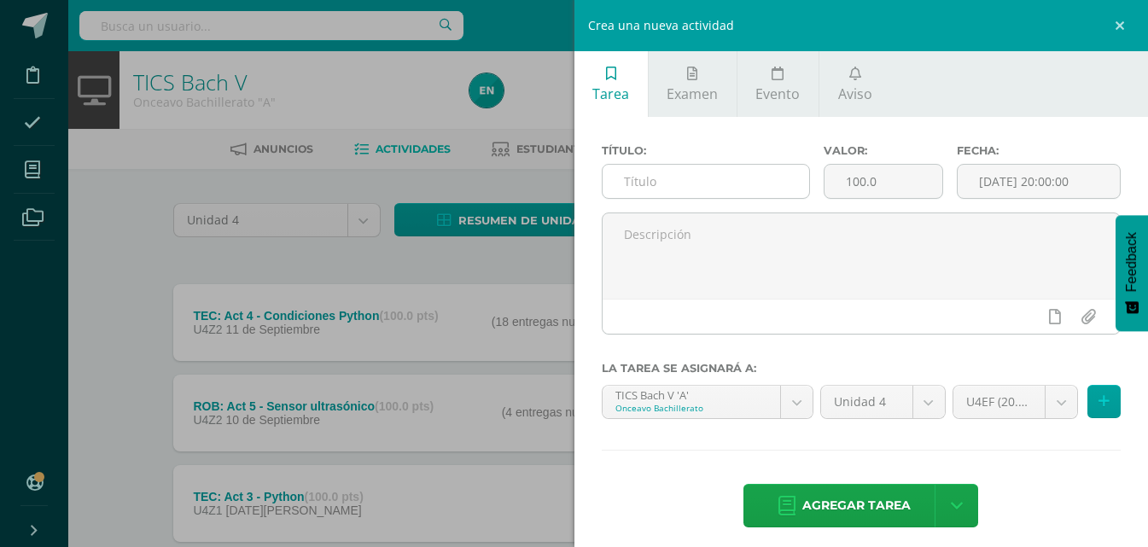
click at [775, 185] on input "text" at bounding box center [706, 181] width 207 height 33
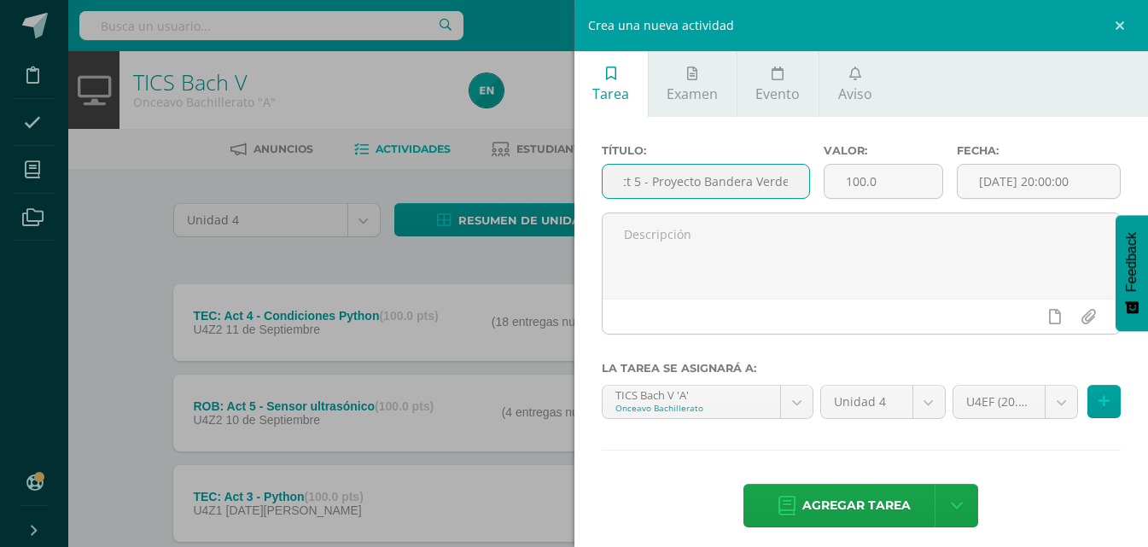
scroll to position [0, 46]
type input "TEC: Act 5 - Proyecto Bandera Verde"
click at [1032, 182] on input "[DATE] 20:00:00" at bounding box center [1039, 181] width 162 height 33
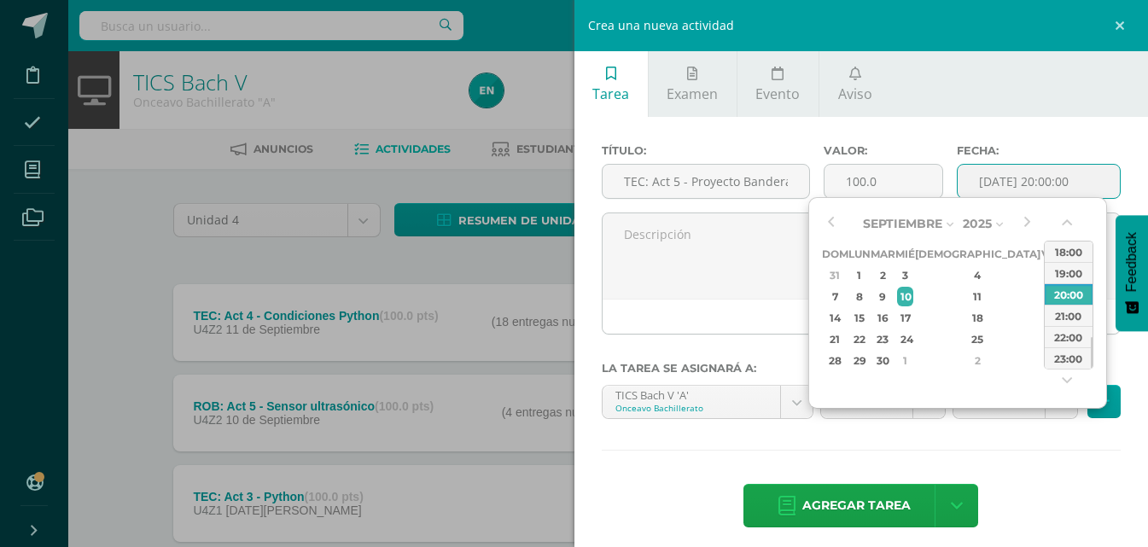
click at [1062, 300] on div "13" at bounding box center [1071, 297] width 18 height 20
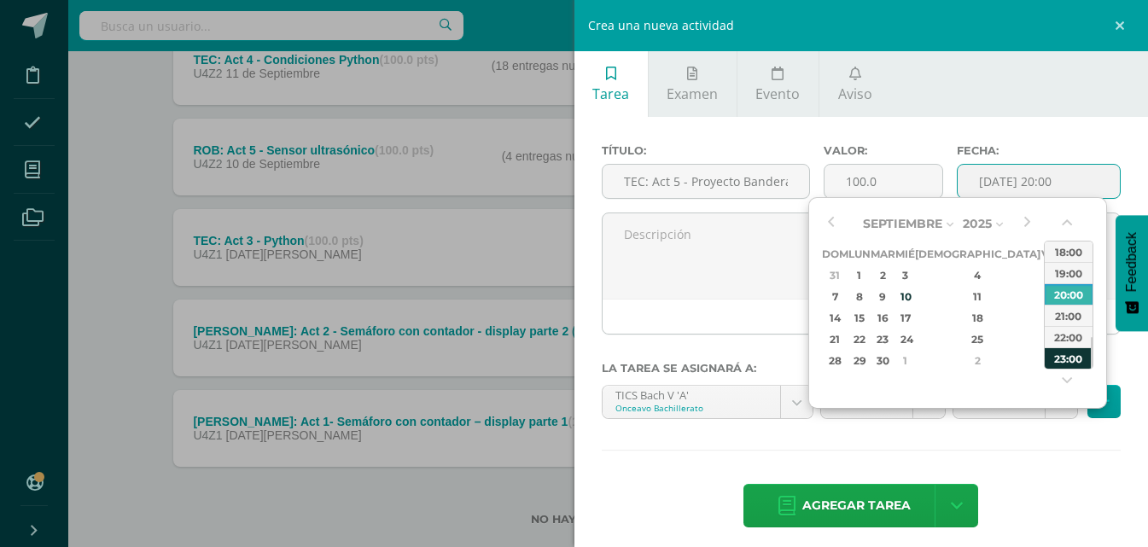
click at [1074, 354] on div "23:00" at bounding box center [1069, 357] width 48 height 21
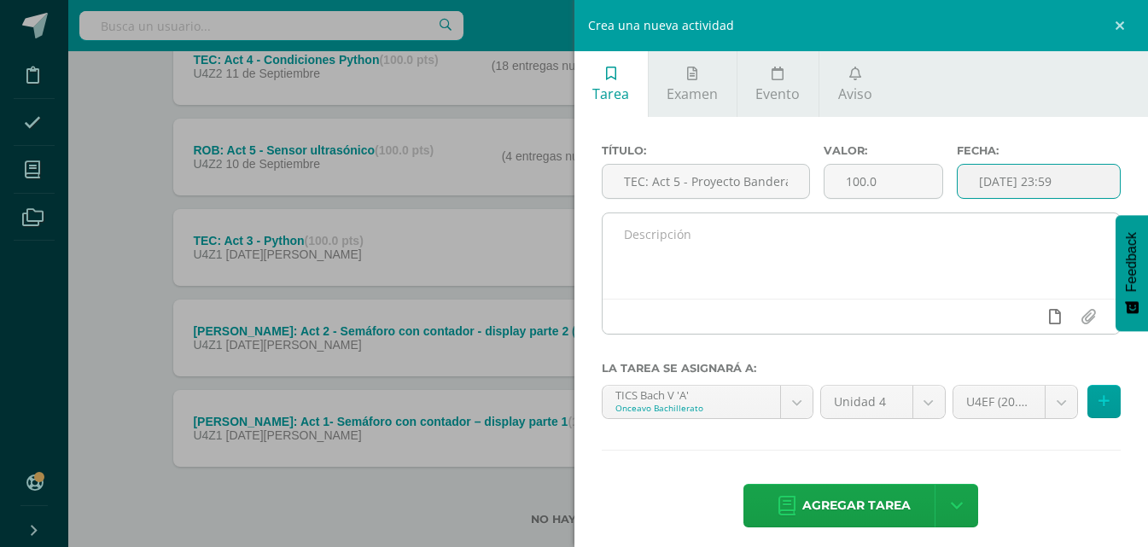
type input "2025-09-13 23:59"
click at [1049, 323] on icon at bounding box center [1055, 316] width 12 height 15
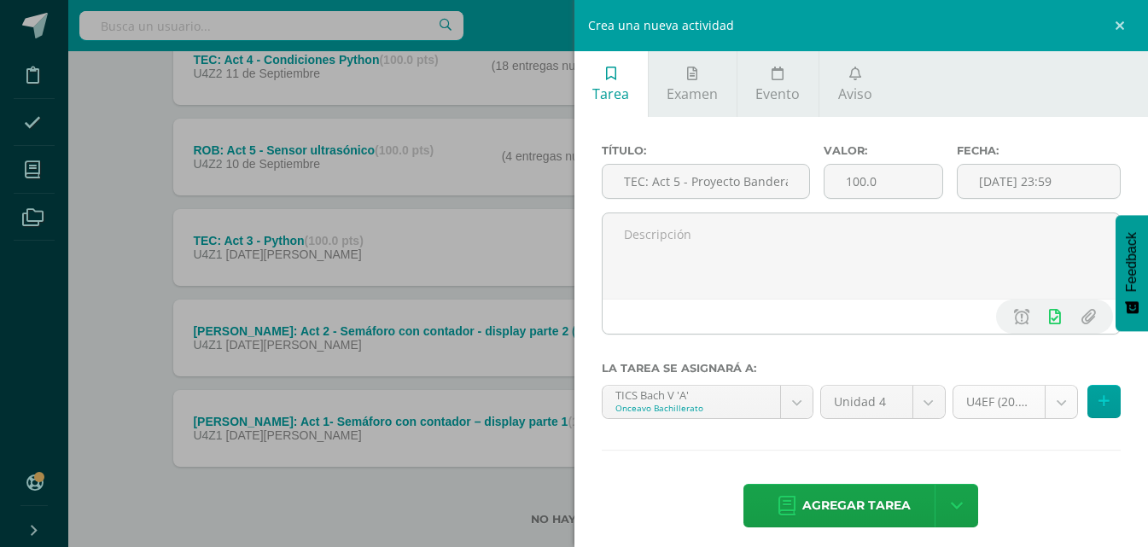
click at [1049, 396] on body "Disciplina Asistencia Mis cursos Archivos Soporte Ayuda Reportar un problema Ce…" at bounding box center [574, 162] width 1148 height 837
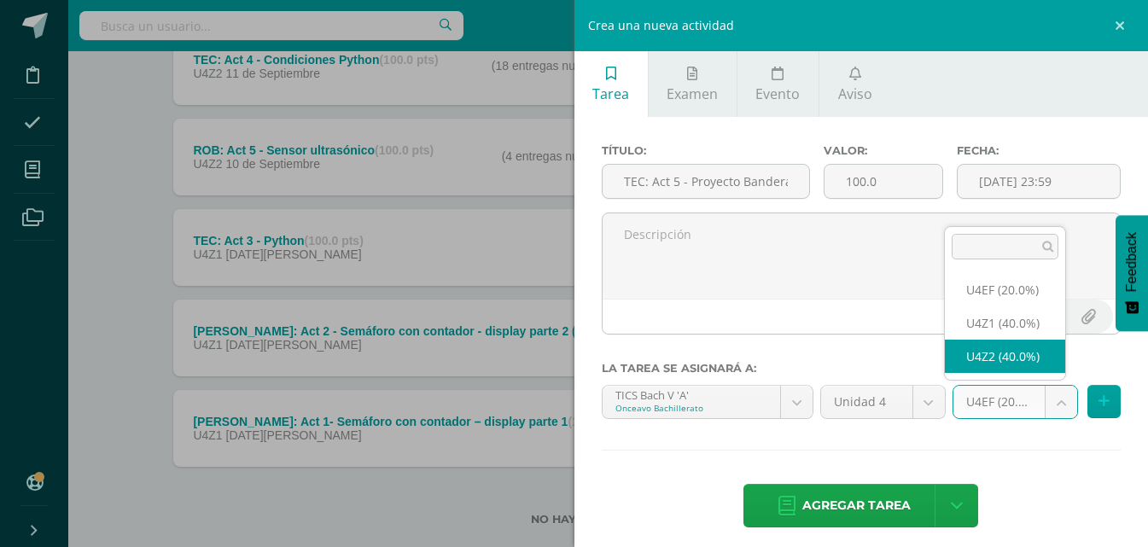
select select "31193"
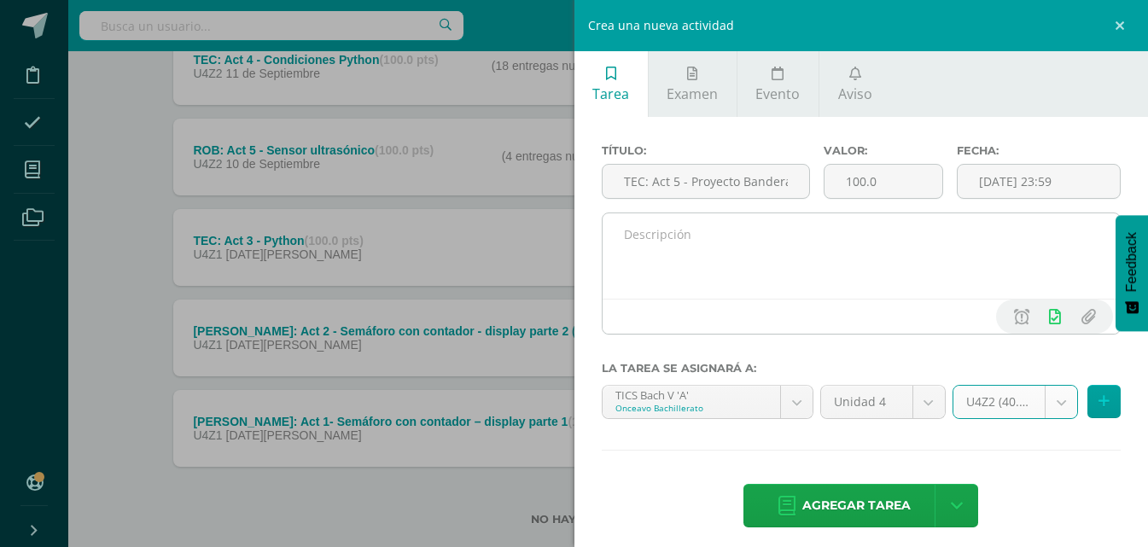
click at [724, 271] on textarea at bounding box center [862, 255] width 518 height 85
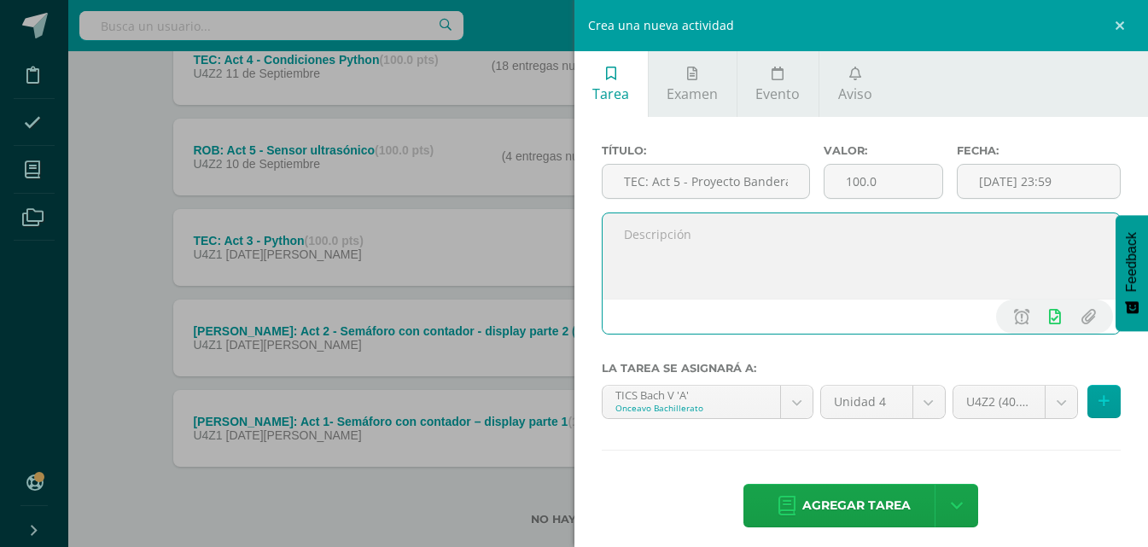
paste textarea ""Hagan todo lo que hagan, trabajen de buena gana, como para el Señor y no como …"
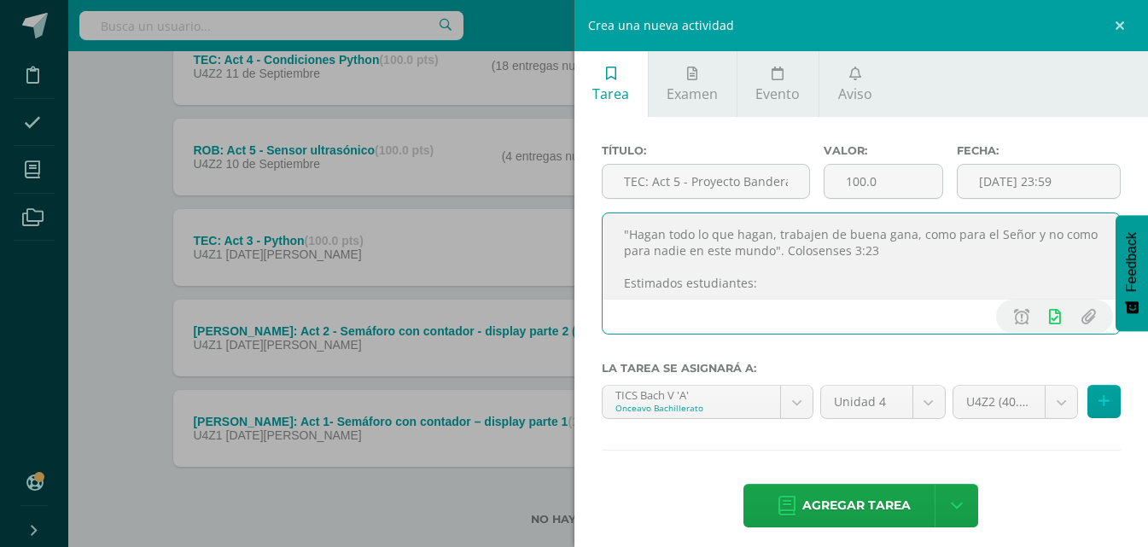
scroll to position [284, 0]
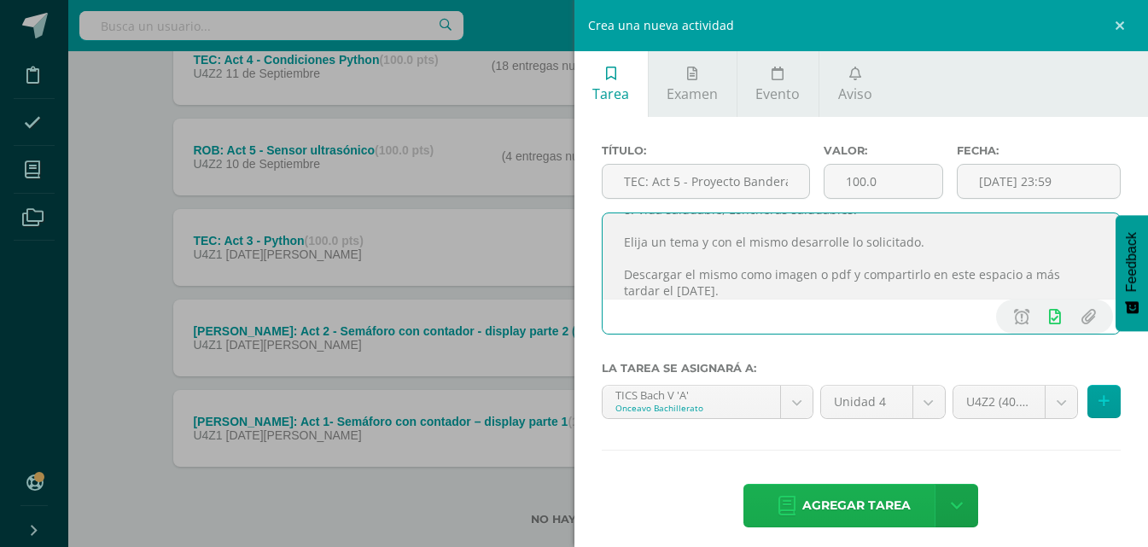
type textarea ""Hagan todo lo que hagan, trabajen de buena gana, como para el Señor y no como …"
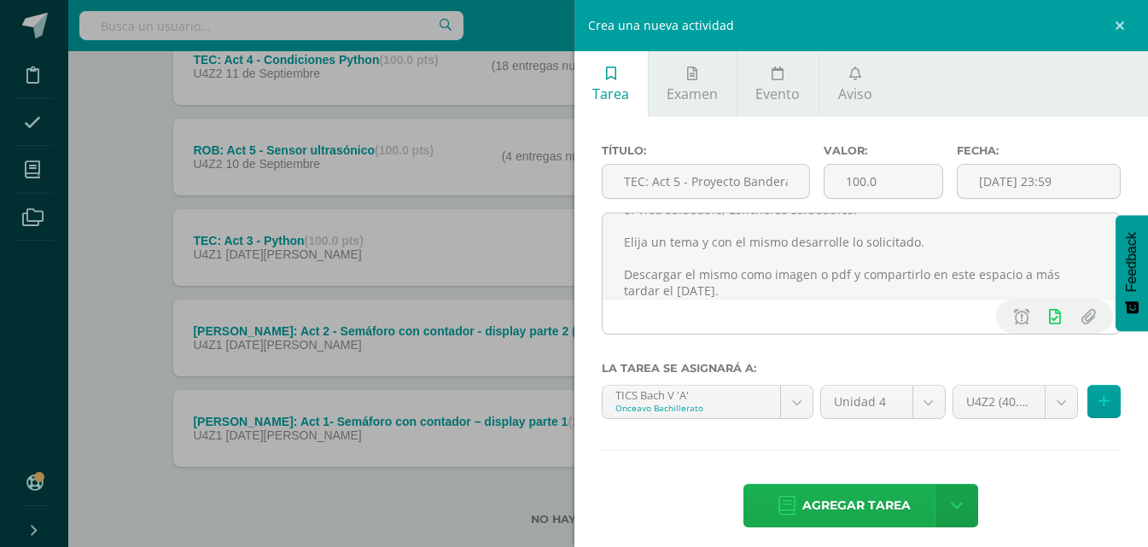
click at [886, 503] on span "Agregar tarea" at bounding box center [856, 506] width 108 height 42
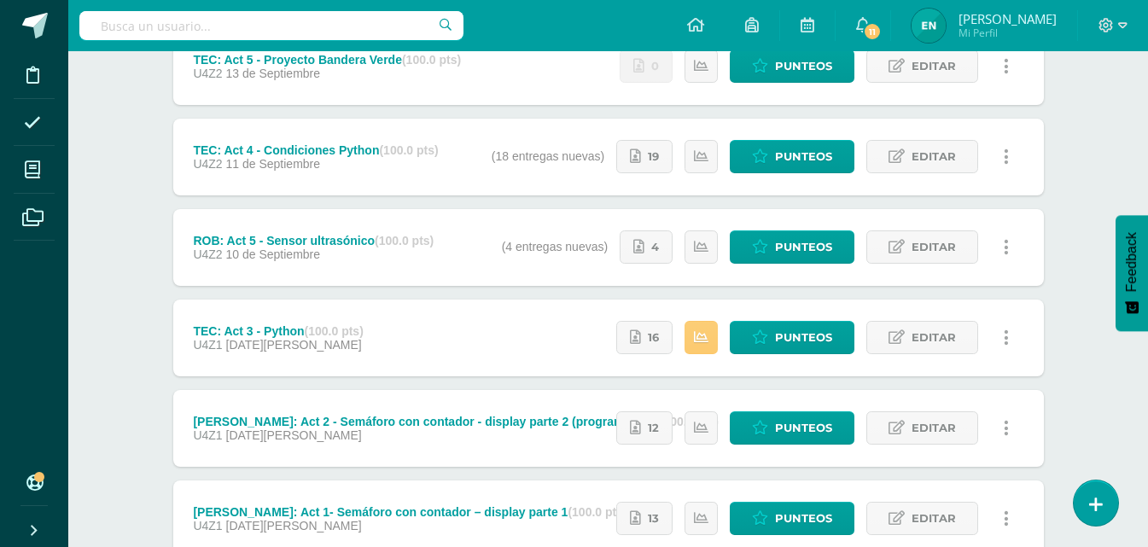
scroll to position [171, 0]
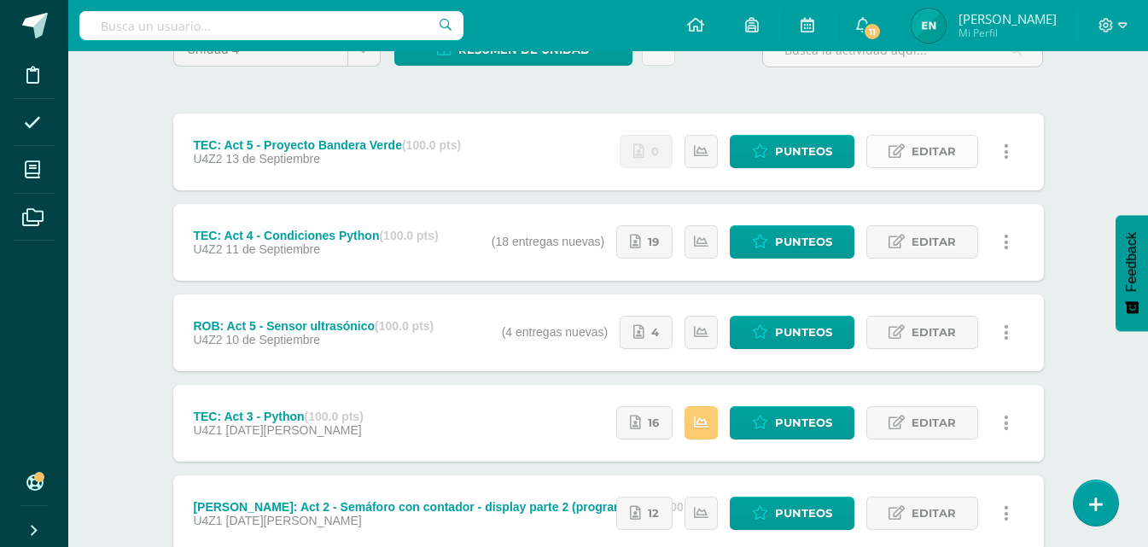
click at [961, 142] on link "Editar" at bounding box center [922, 151] width 112 height 33
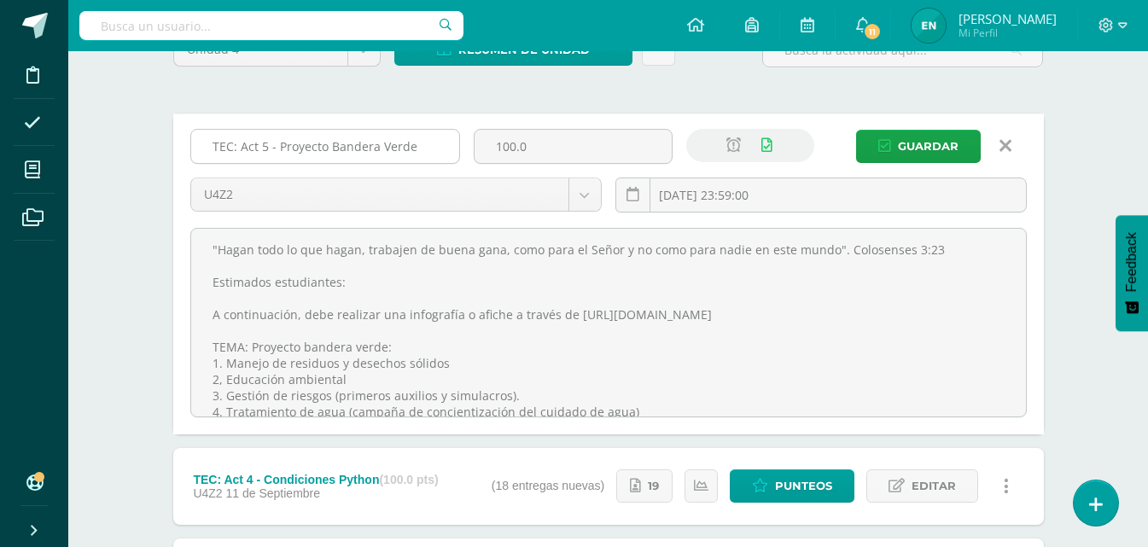
click at [268, 148] on input "TEC: Act 5 - Proyecto Bandera Verde" at bounding box center [325, 146] width 268 height 33
type input "TEC: Act 6 - Proyecto Bandera Verde"
click at [942, 151] on span "Guardar" at bounding box center [928, 147] width 61 height 32
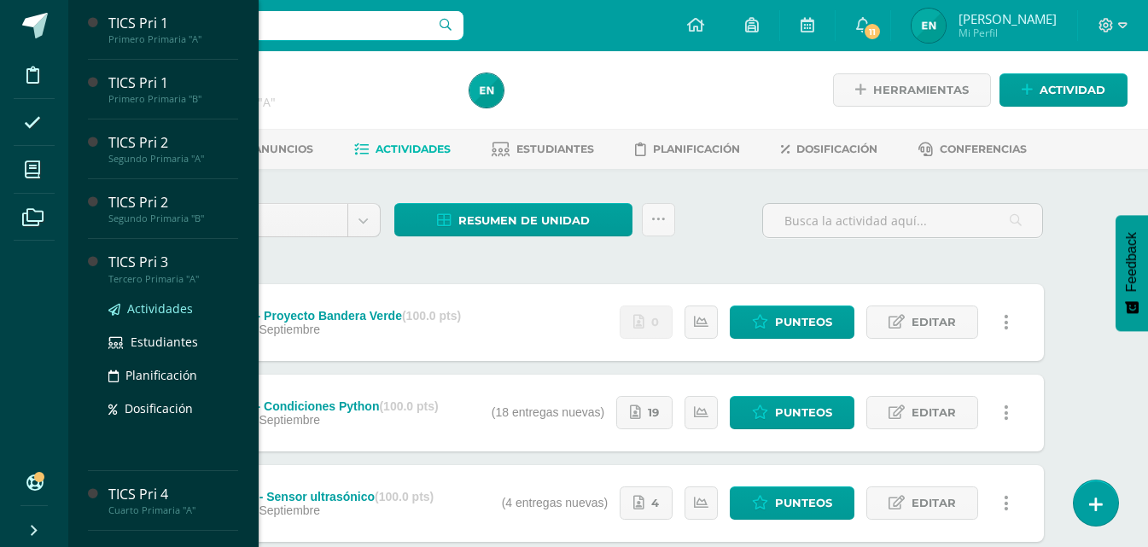
click at [191, 301] on span "Actividades" at bounding box center [160, 308] width 66 height 16
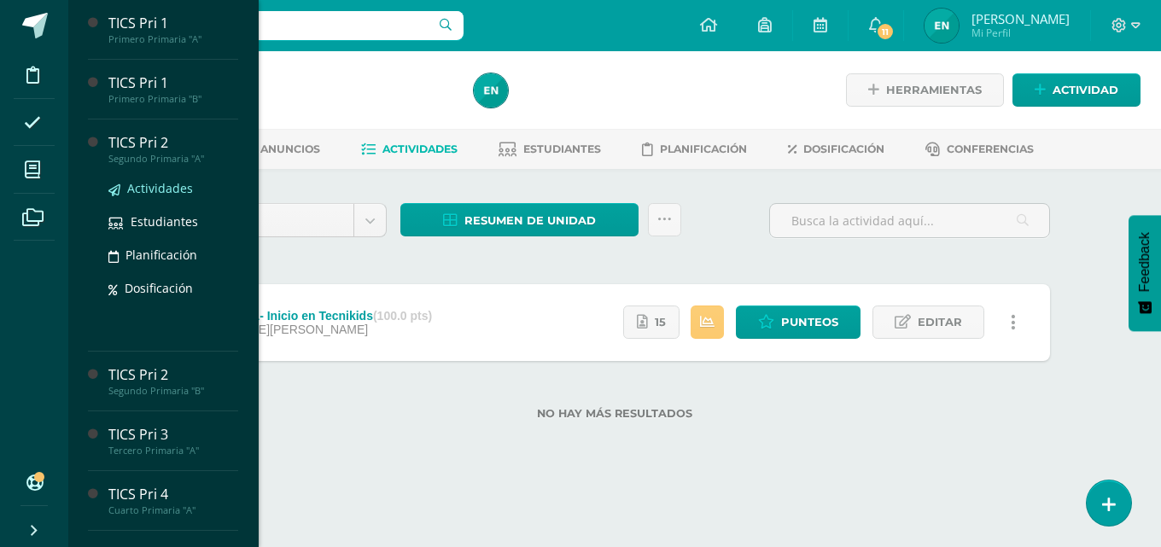
click at [172, 191] on span "Actividades" at bounding box center [160, 188] width 66 height 16
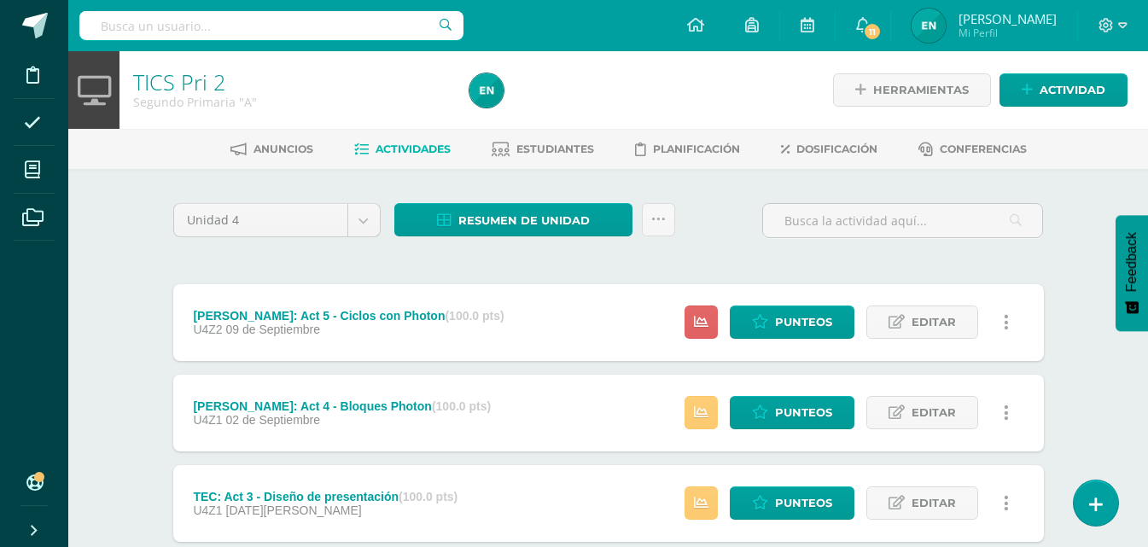
scroll to position [85, 0]
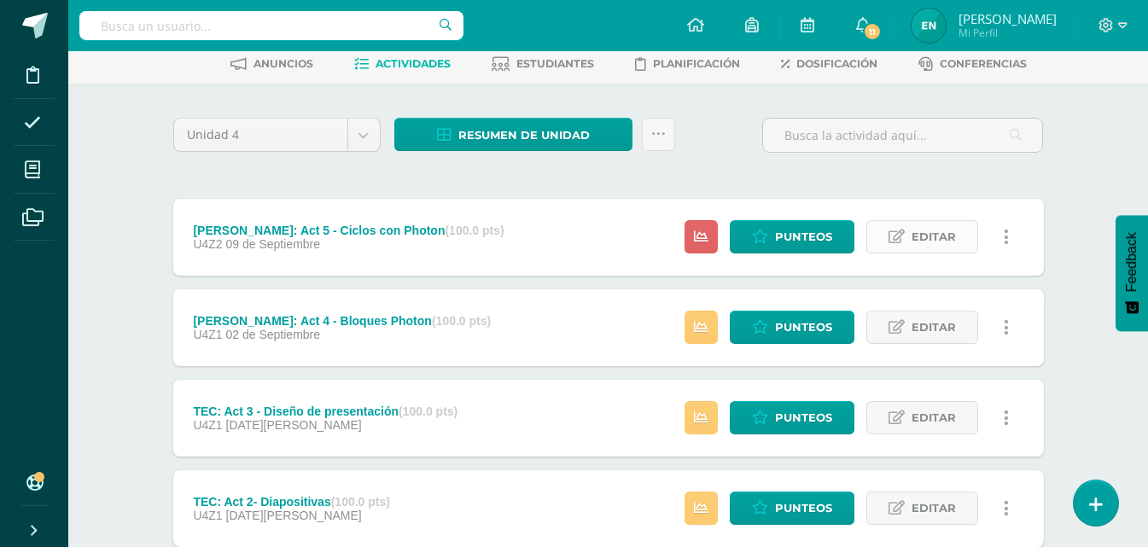
click at [943, 225] on span "Editar" at bounding box center [934, 237] width 44 height 32
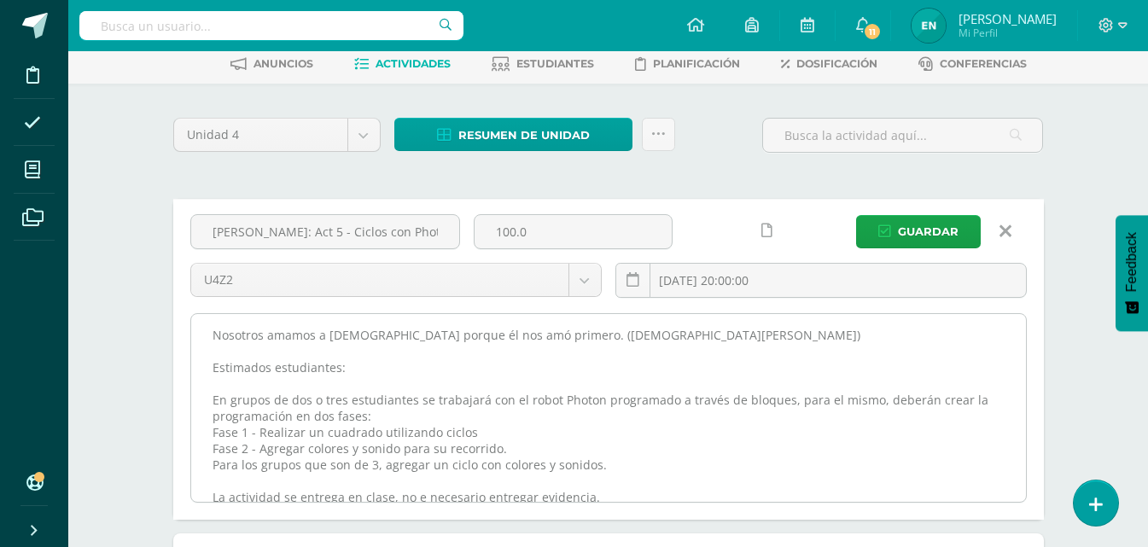
click at [204, 335] on textarea "Nosotros amamos a [DEMOGRAPHIC_DATA] porque él nos amó primero. ([DEMOGRAPHIC_D…" at bounding box center [608, 408] width 835 height 188
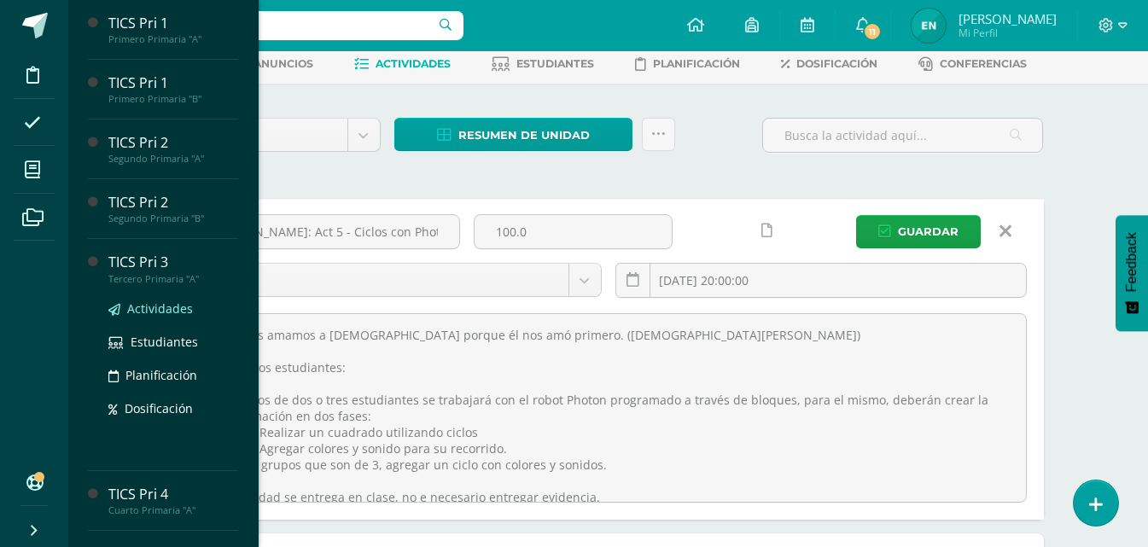
click at [167, 302] on span "Actividades" at bounding box center [160, 308] width 66 height 16
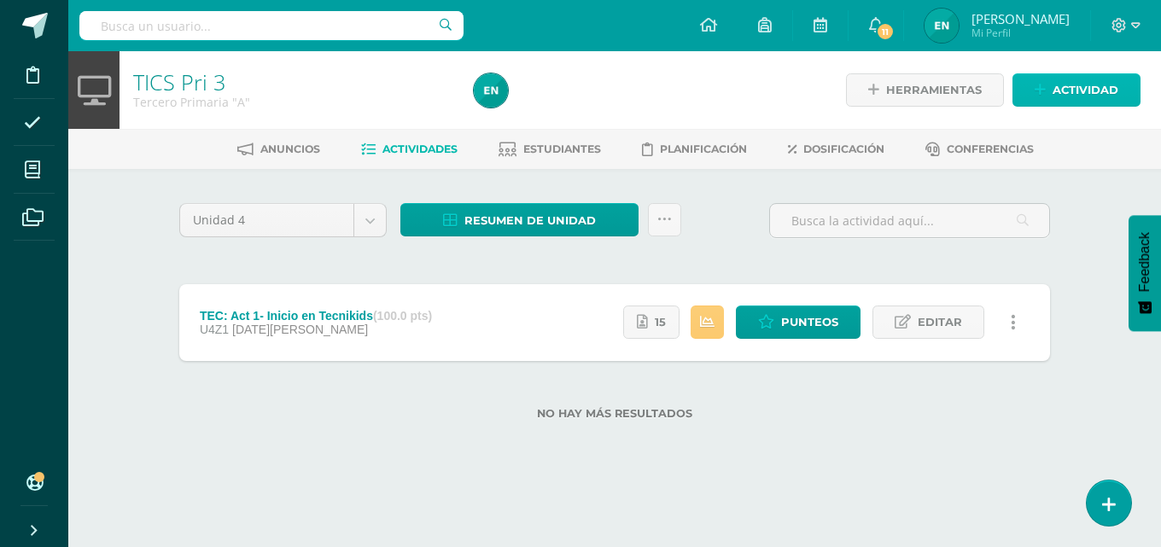
click at [1094, 84] on span "Actividad" at bounding box center [1086, 90] width 66 height 32
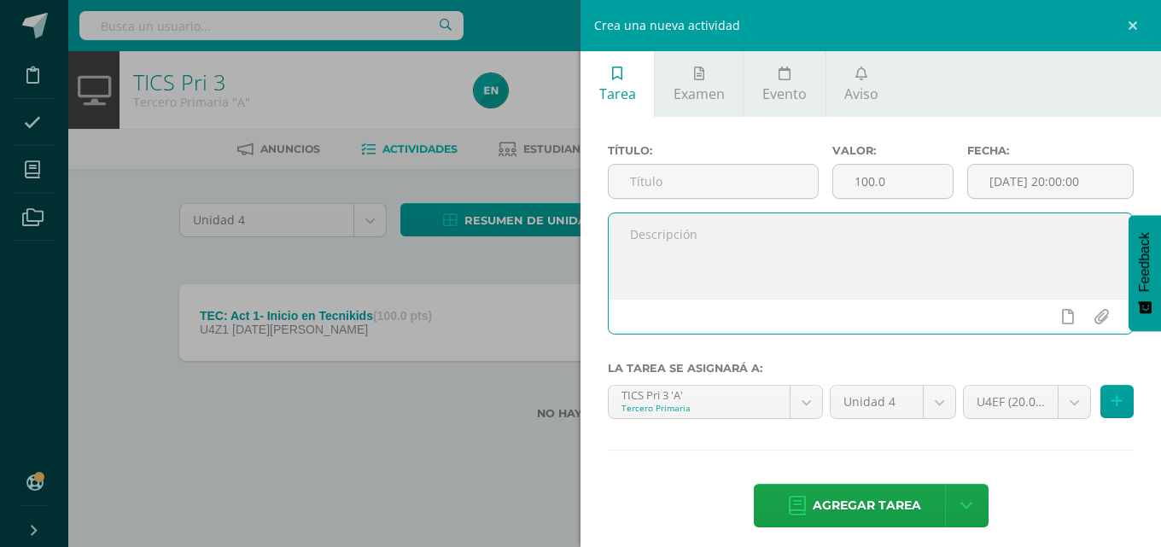
click at [755, 270] on textarea at bounding box center [871, 255] width 524 height 85
paste textarea "Nosotros amamos a [DEMOGRAPHIC_DATA] porque él nos amó primero. ([DEMOGRAPHIC_D…"
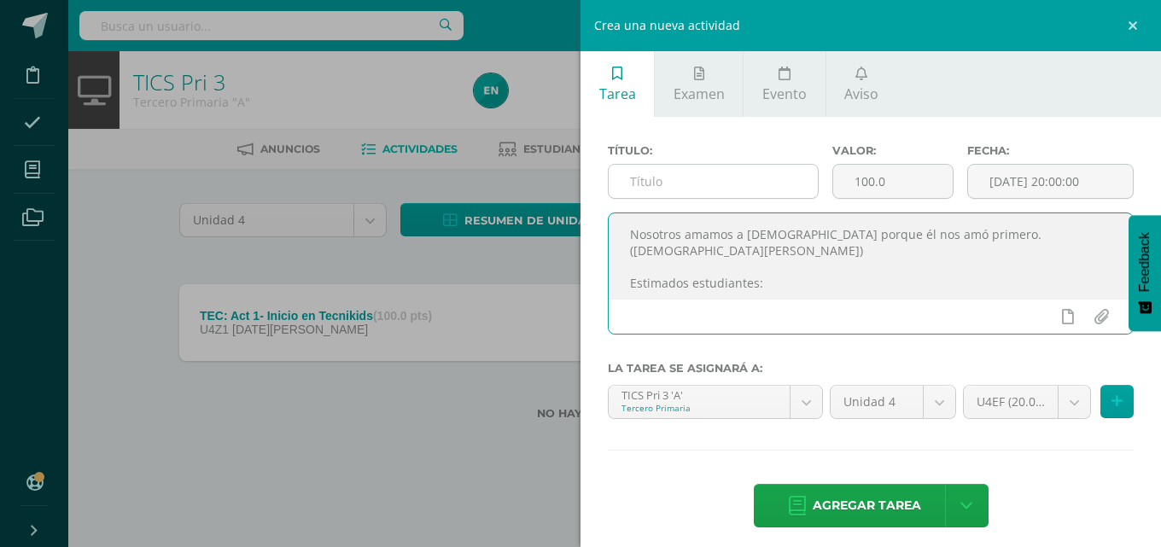
scroll to position [122, 0]
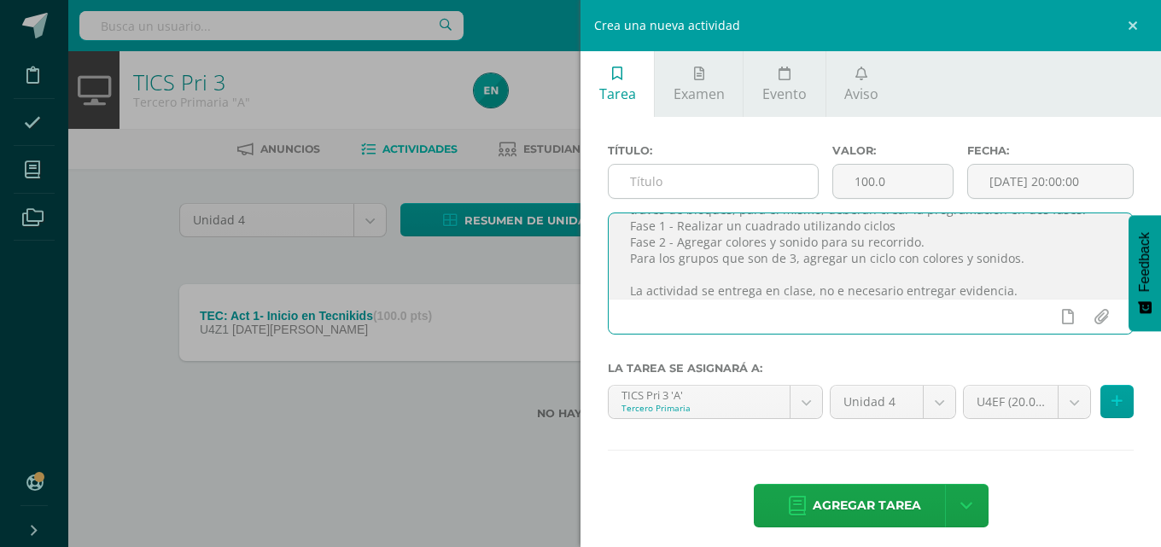
type textarea "Nosotros amamos a [DEMOGRAPHIC_DATA] porque él nos amó primero. ([DEMOGRAPHIC_D…"
click at [732, 178] on input "text" at bounding box center [713, 181] width 209 height 33
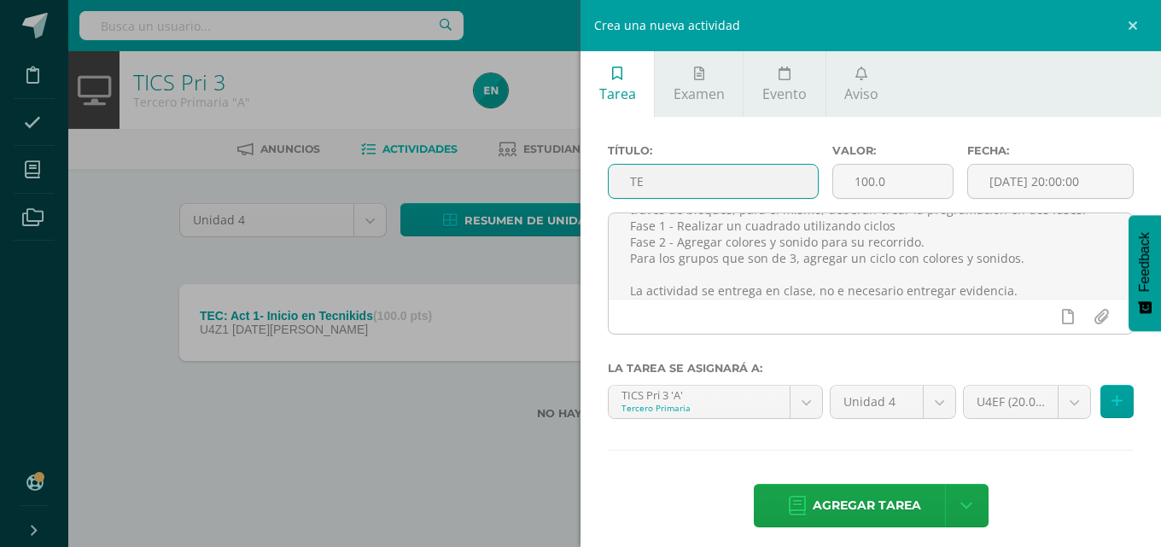
type input "T"
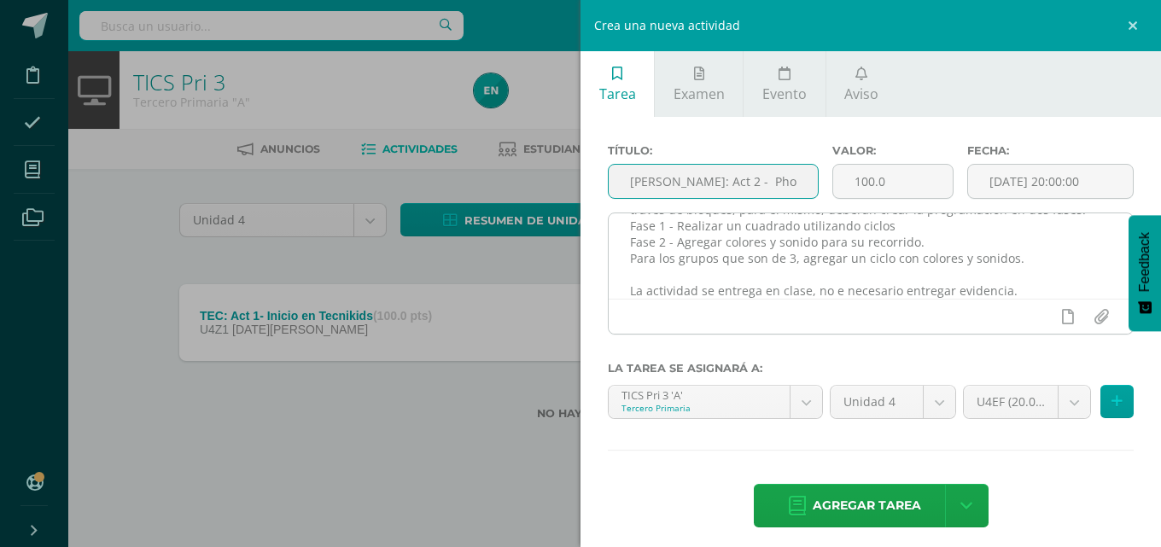
type input "[PERSON_NAME]: Act 2 - Photon con"
click at [846, 294] on textarea "Nosotros amamos a [DEMOGRAPHIC_DATA] porque él nos amó primero. ([DEMOGRAPHIC_D…" at bounding box center [871, 255] width 524 height 85
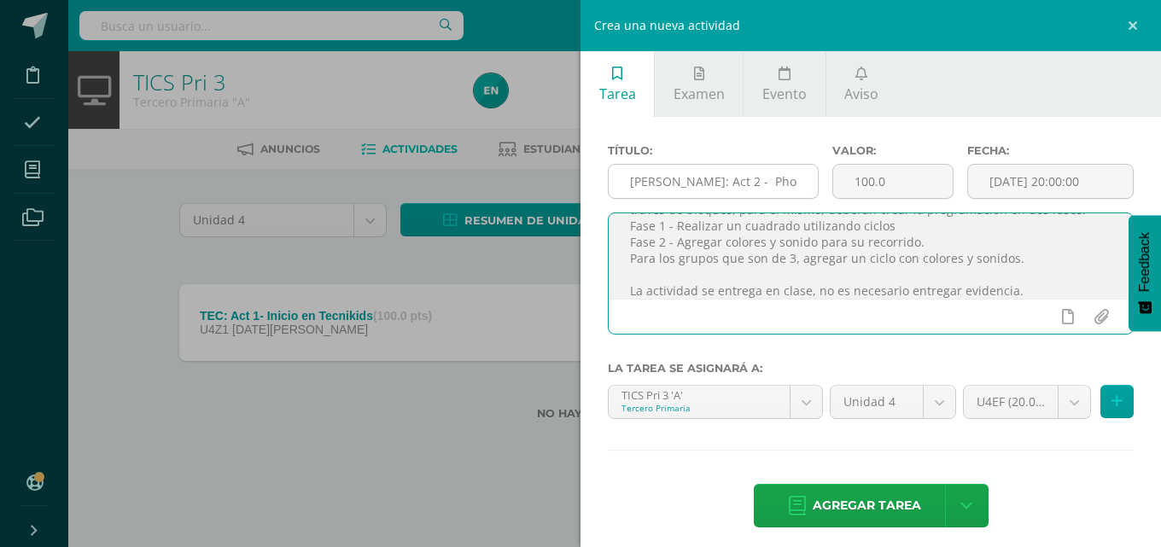
type textarea "Nosotros amamos a [DEMOGRAPHIC_DATA] porque él nos amó primero. ([DEMOGRAPHIC_D…"
click at [779, 181] on input "[PERSON_NAME]: Act 2 - Photon con" at bounding box center [713, 181] width 209 height 33
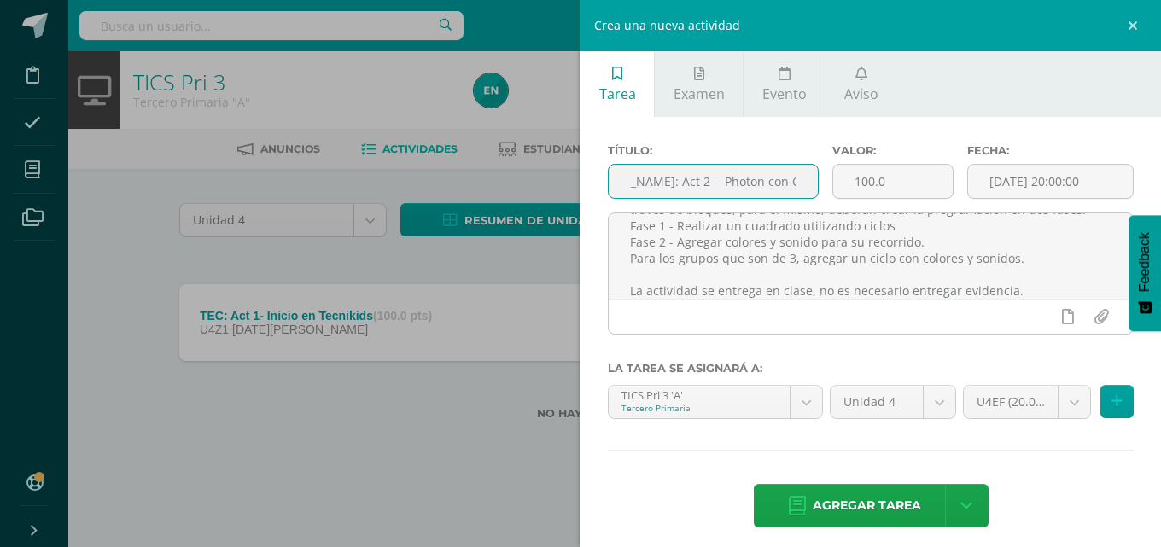
scroll to position [0, 56]
drag, startPoint x: 647, startPoint y: 182, endPoint x: 843, endPoint y: 176, distance: 195.6
click at [843, 176] on div "Título: [PERSON_NAME]: Act 2 - Photon con Código Ciclos Valor: 100.0 Fecha: [DA…" at bounding box center [871, 178] width 540 height 68
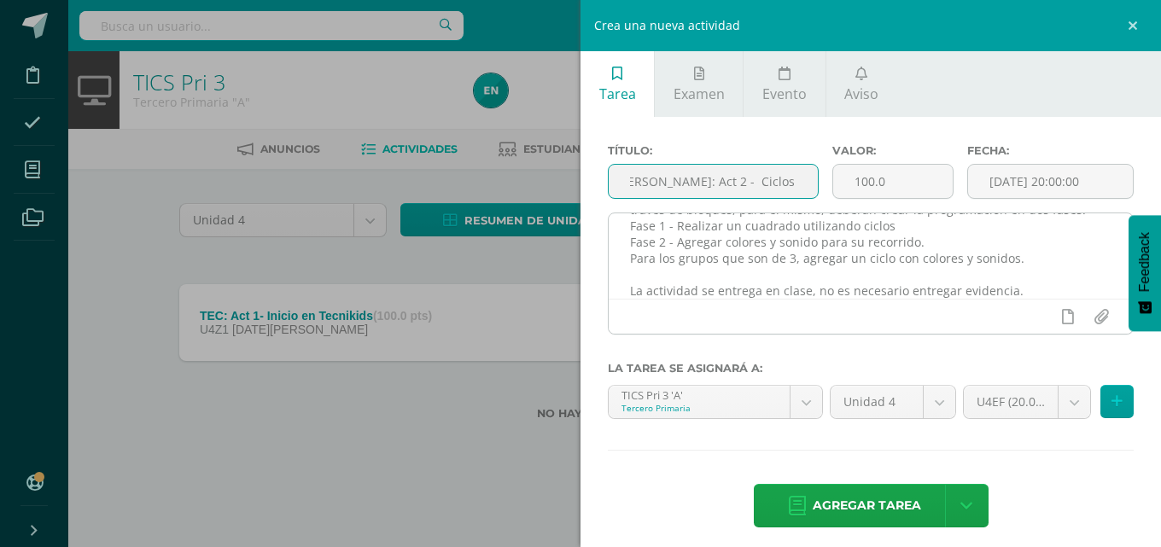
scroll to position [37, 0]
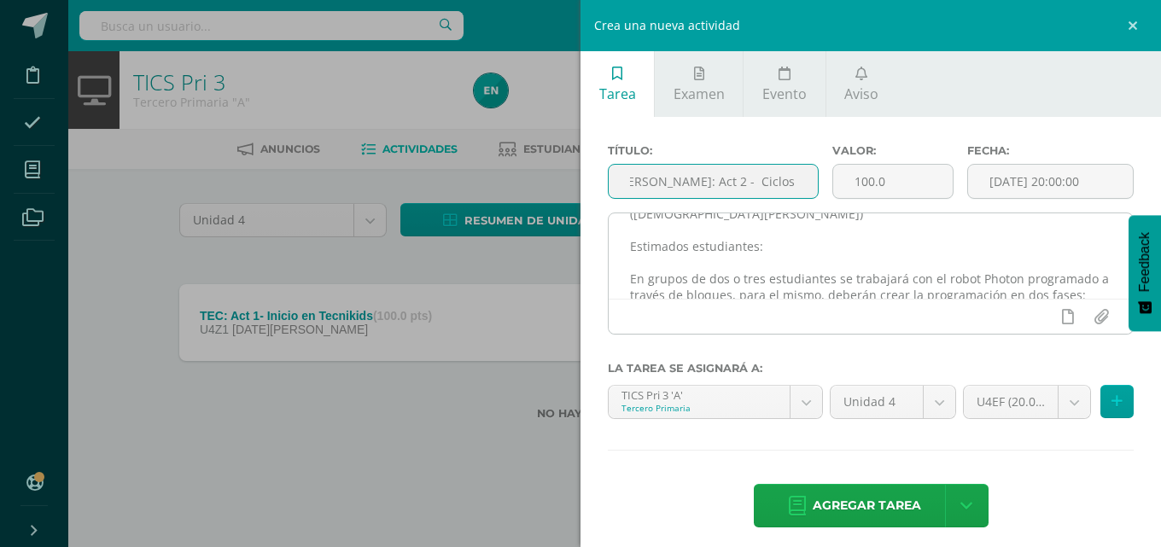
type input "[PERSON_NAME]: Act 2 - Ciclos con Photon"
click at [820, 277] on textarea "Nosotros amamos a [DEMOGRAPHIC_DATA] porque él nos amó primero. ([DEMOGRAPHIC_D…" at bounding box center [871, 255] width 524 height 85
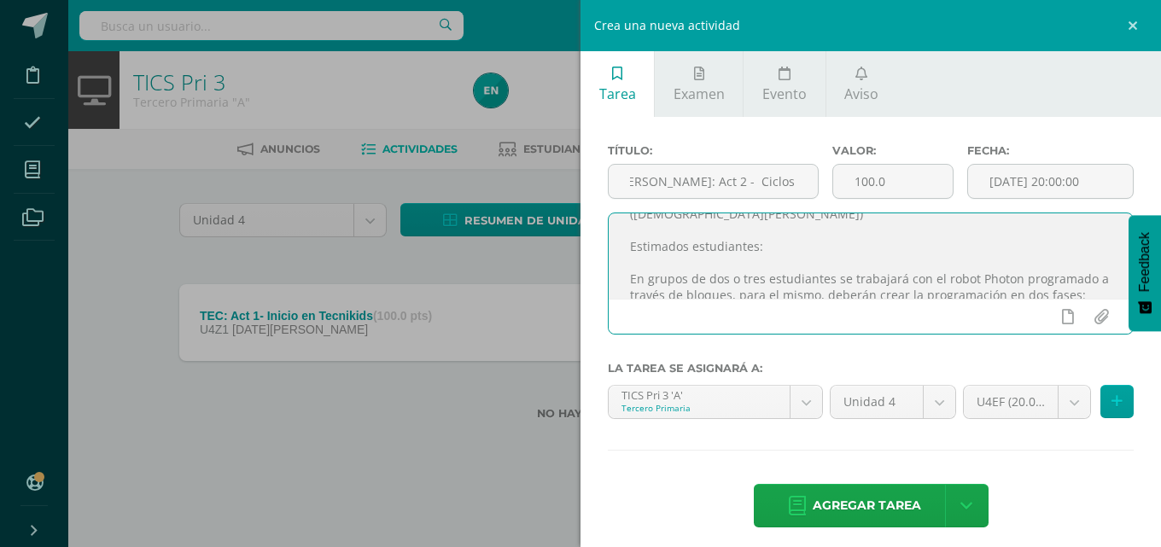
scroll to position [0, 0]
type textarea "Nosotros amamos a [DEMOGRAPHIC_DATA] porque él nos amó primero. ([DEMOGRAPHIC_D…"
click at [1055, 410] on body "Disciplina Asistencia Mis cursos Archivos Soporte Ayuda Reportar un problema Ce…" at bounding box center [580, 237] width 1161 height 475
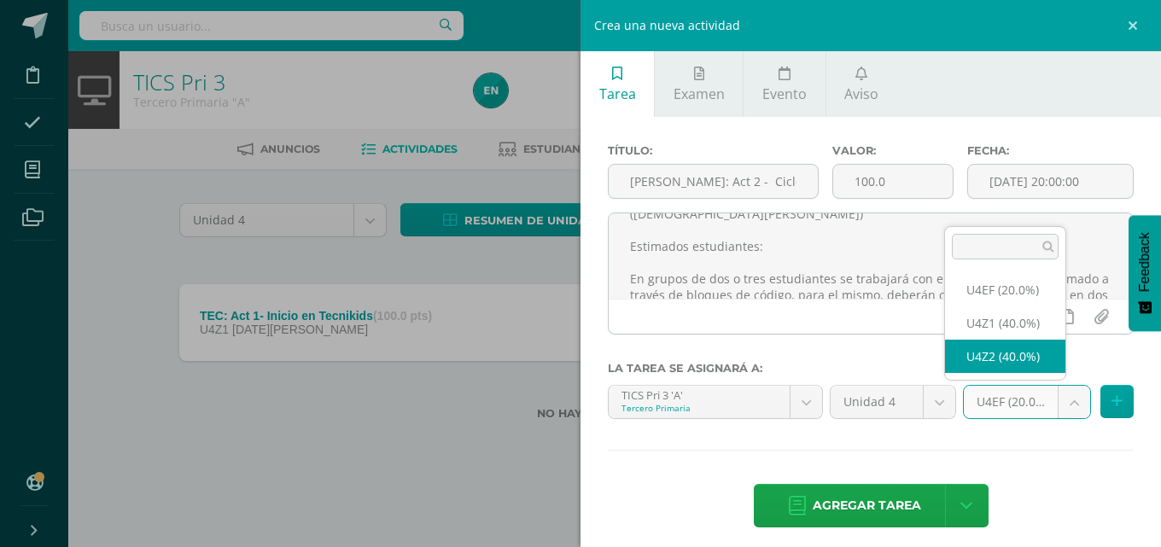
select select "30937"
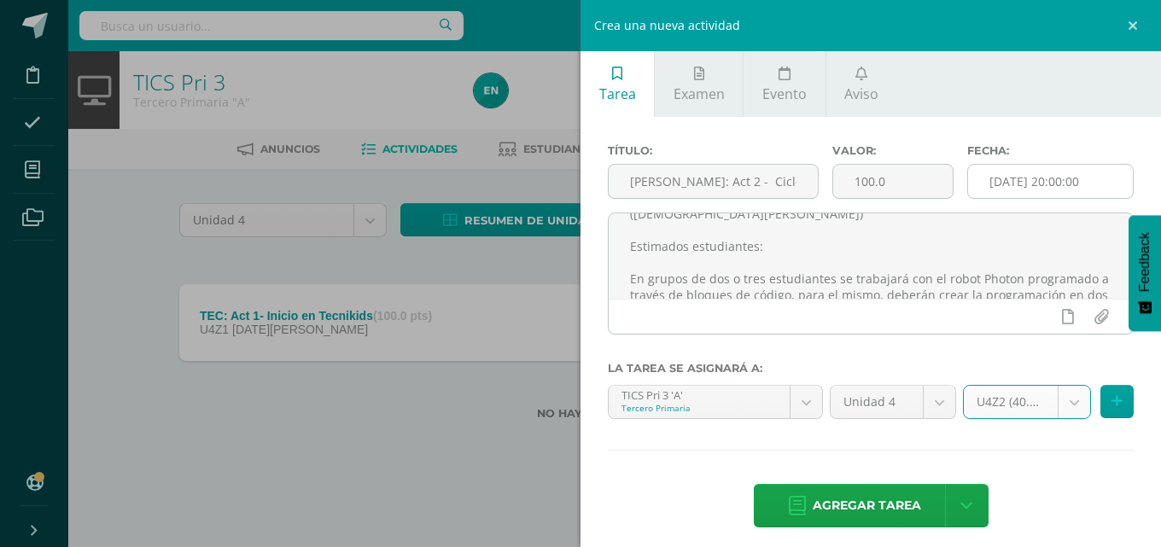
click at [1086, 166] on input "[DATE] 20:00:00" at bounding box center [1050, 181] width 165 height 33
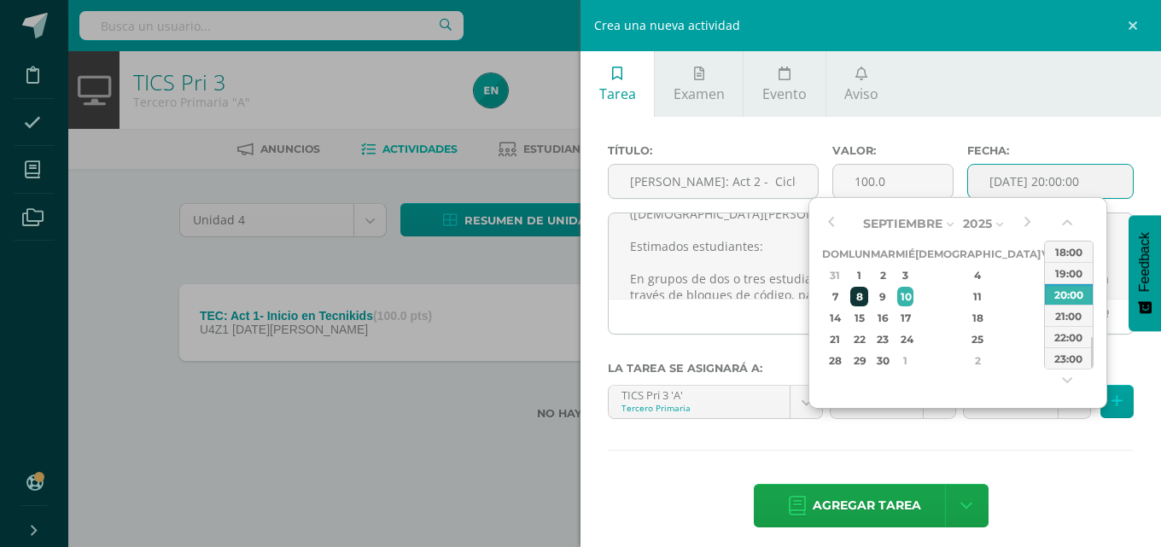
click at [868, 295] on div "8" at bounding box center [859, 297] width 18 height 20
type input "[DATE] 20:00"
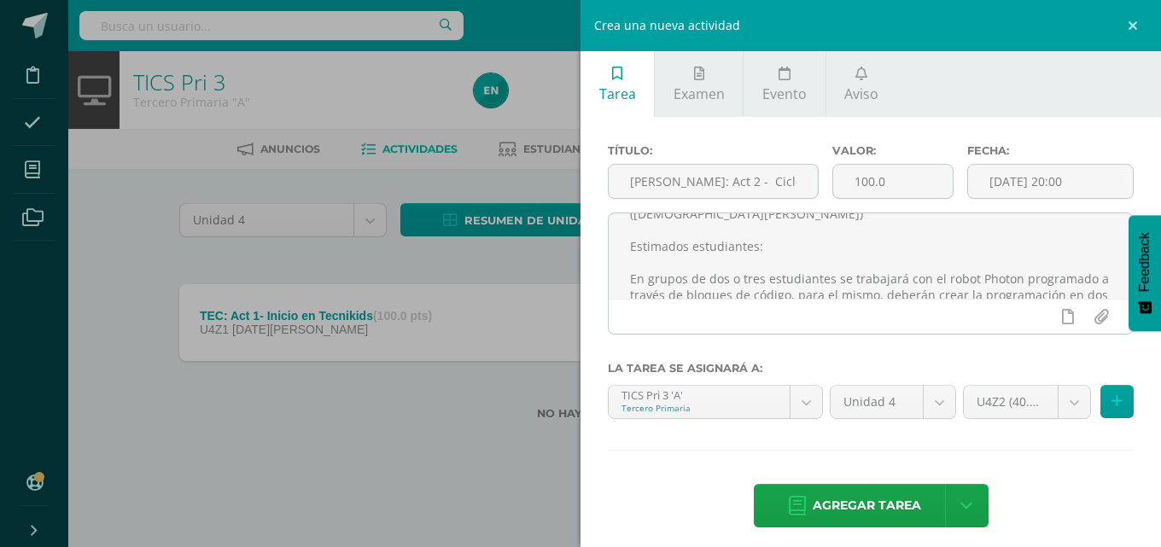
click at [1042, 491] on div "Agregar tarea Agregar tarea y ocultar" at bounding box center [871, 507] width 526 height 47
click at [887, 503] on span "Agregar tarea" at bounding box center [867, 506] width 108 height 42
